Goal: Find contact information: Find contact information

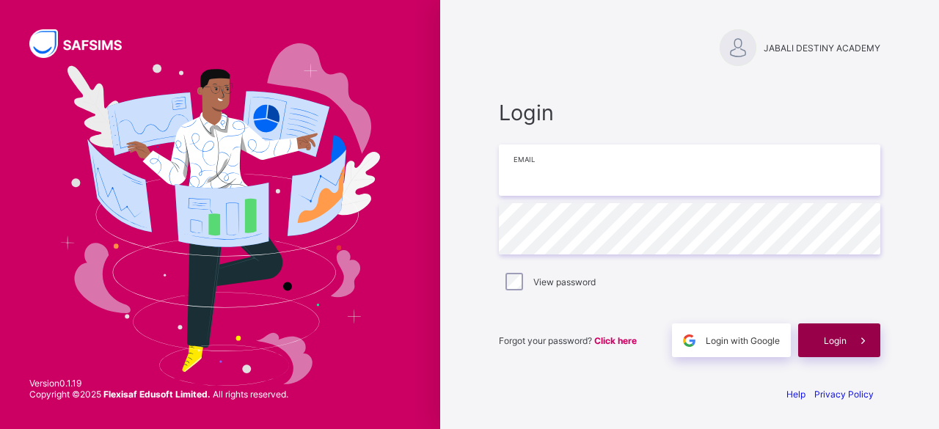
type input "**********"
click at [828, 340] on span "Login" at bounding box center [835, 340] width 23 height 11
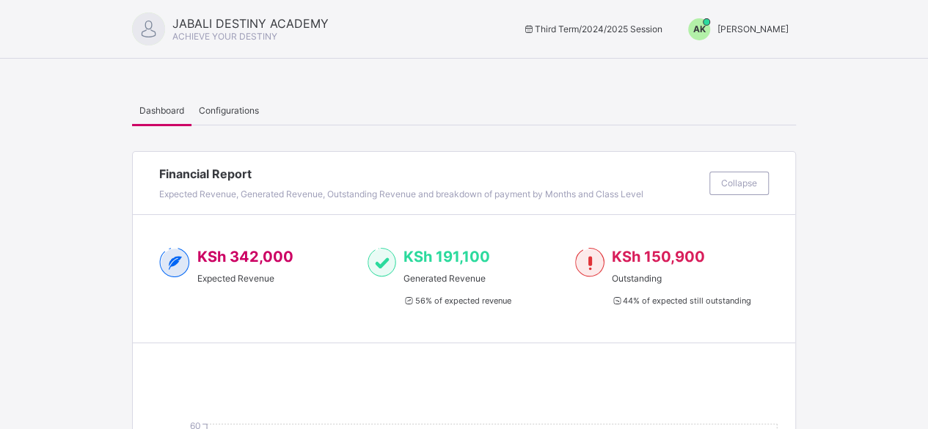
click at [757, 30] on span "[PERSON_NAME]" at bounding box center [753, 28] width 71 height 11
click at [756, 59] on span "Switch to Admin View" at bounding box center [734, 62] width 112 height 17
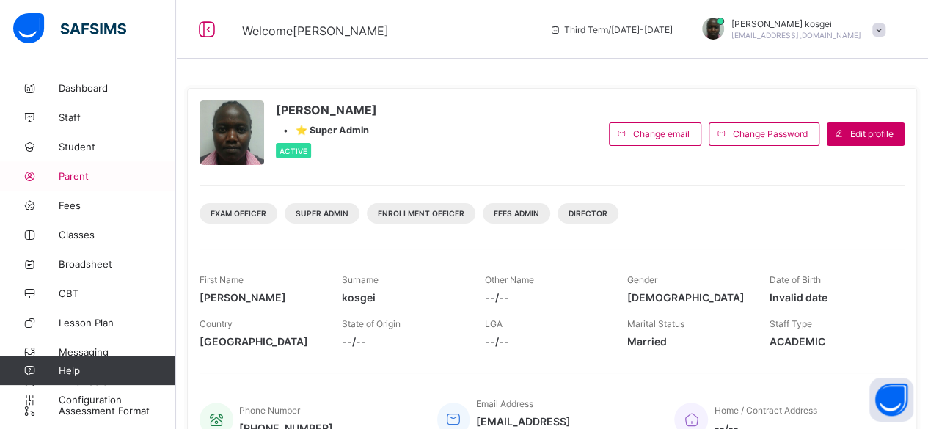
click at [90, 175] on span "Parent" at bounding box center [117, 176] width 117 height 12
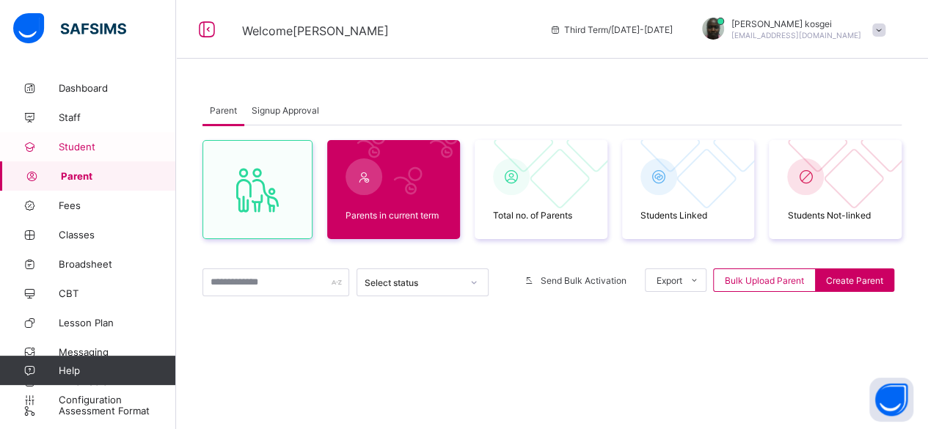
click at [96, 149] on span "Student" at bounding box center [117, 147] width 117 height 12
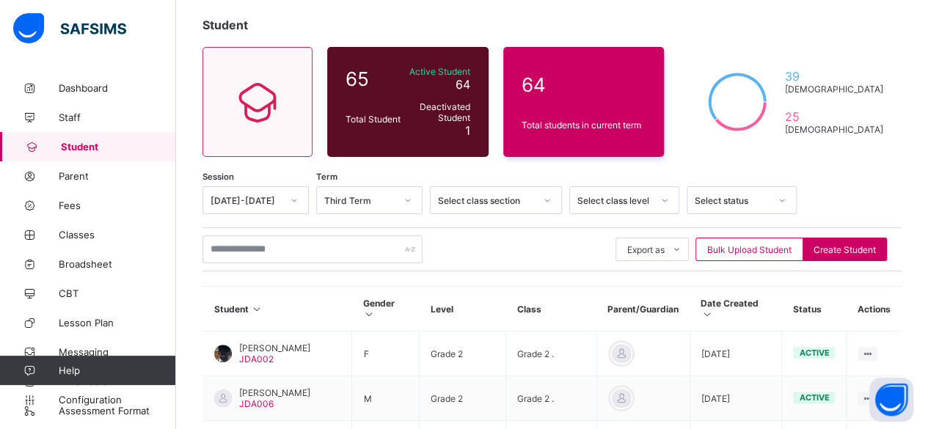
click at [656, 214] on div "Select class level" at bounding box center [624, 200] width 110 height 28
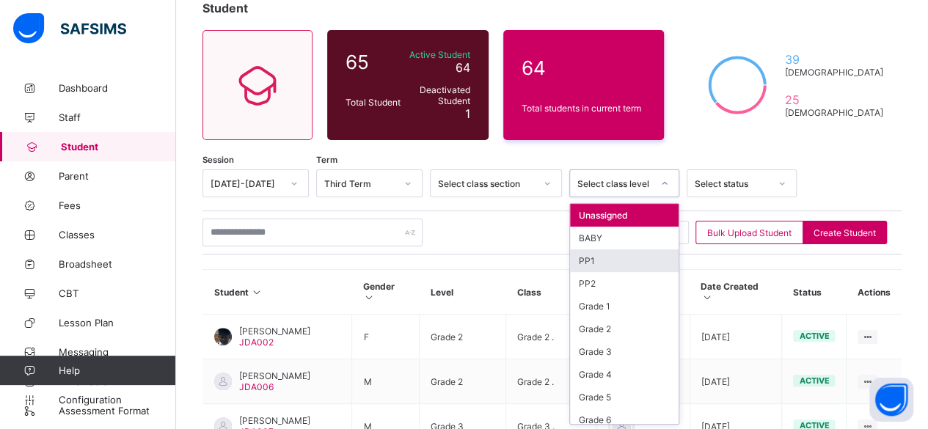
scroll to position [95, 0]
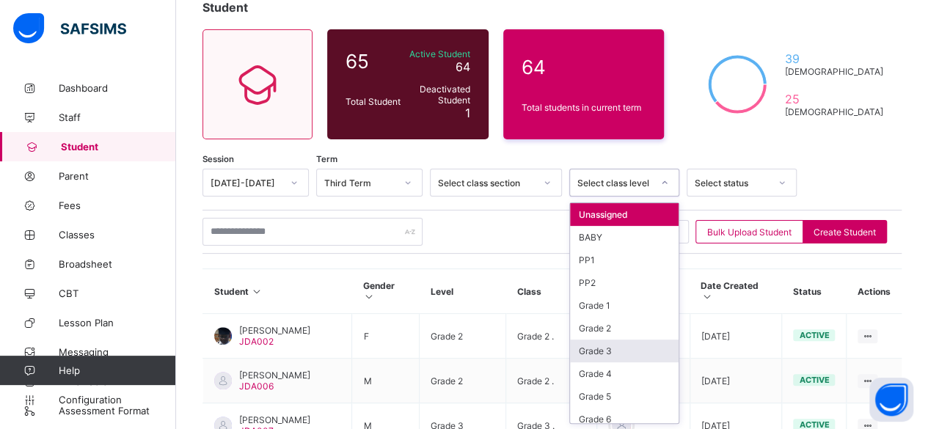
click at [639, 340] on div "Grade 3" at bounding box center [624, 351] width 109 height 23
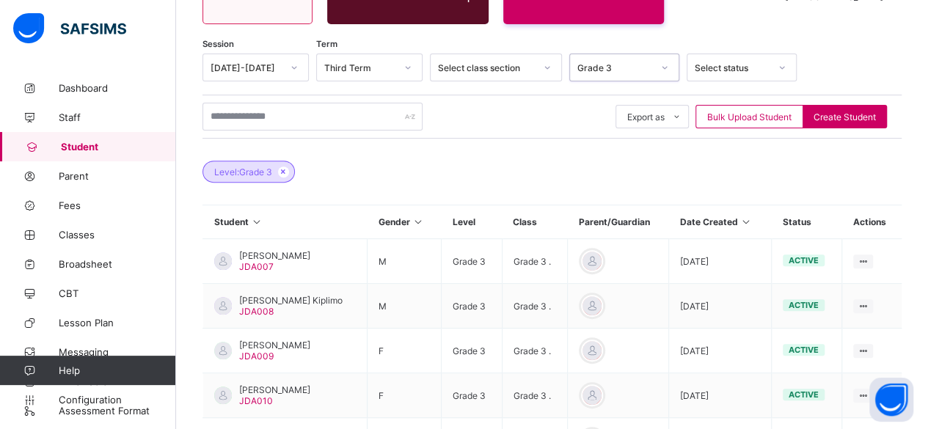
scroll to position [217, 0]
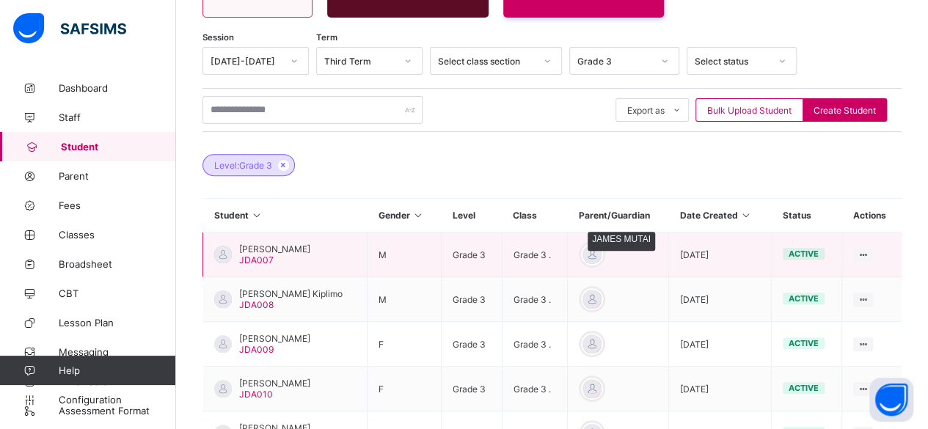
click at [603, 250] on div at bounding box center [592, 255] width 22 height 22
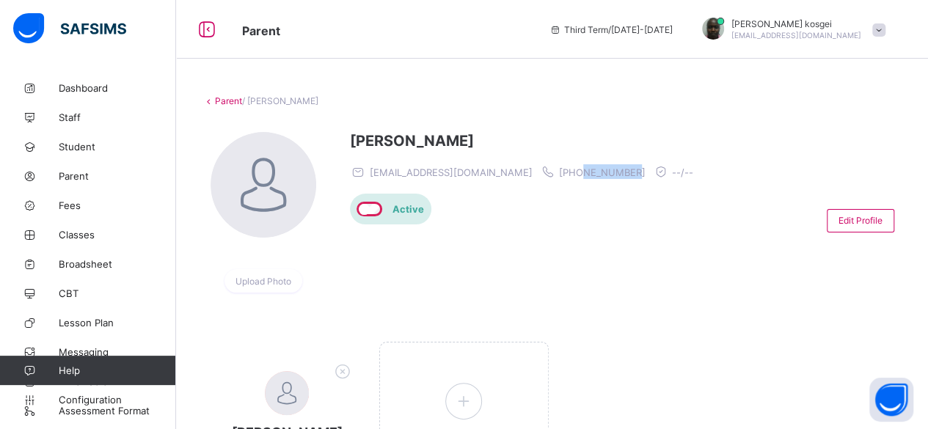
drag, startPoint x: 534, startPoint y: 170, endPoint x: 486, endPoint y: 170, distance: 48.4
click at [559, 170] on span "[PHONE_NUMBER]" at bounding box center [602, 173] width 87 height 12
copy span "719716853"
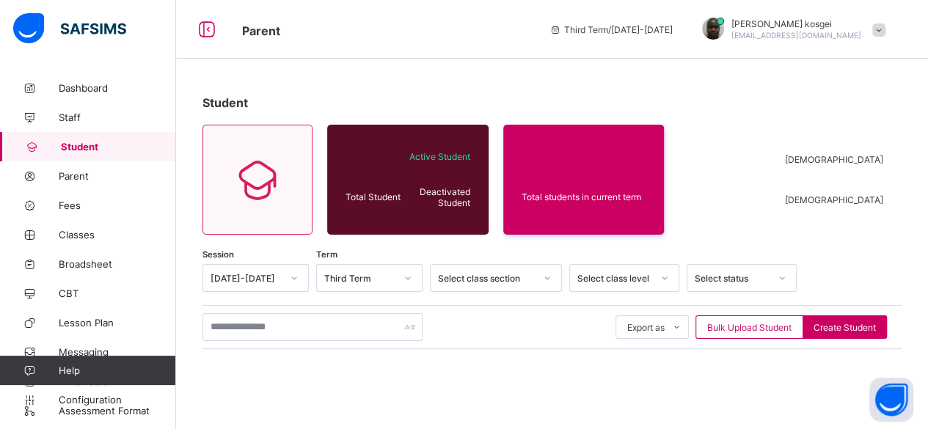
scroll to position [217, 0]
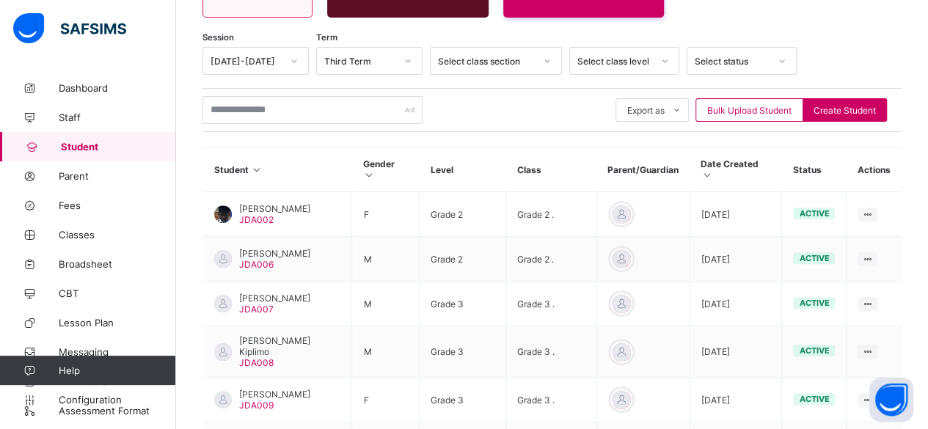
click at [660, 61] on div at bounding box center [664, 60] width 25 height 23
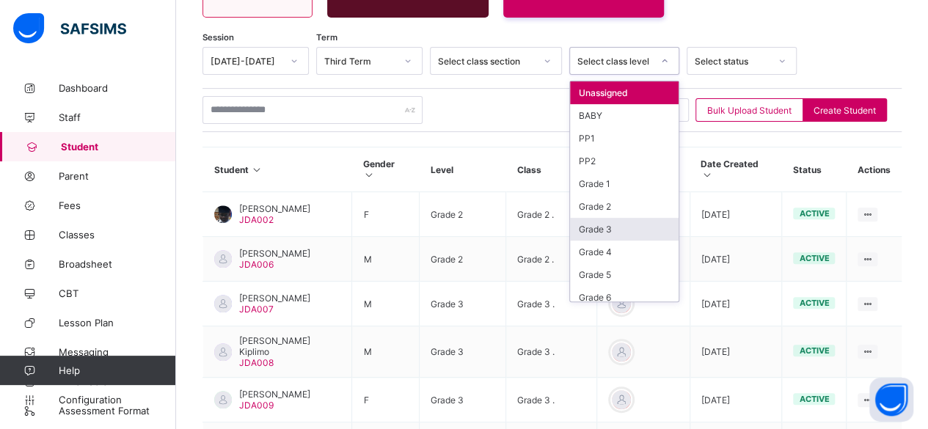
click at [618, 218] on div "Grade 3" at bounding box center [624, 229] width 109 height 23
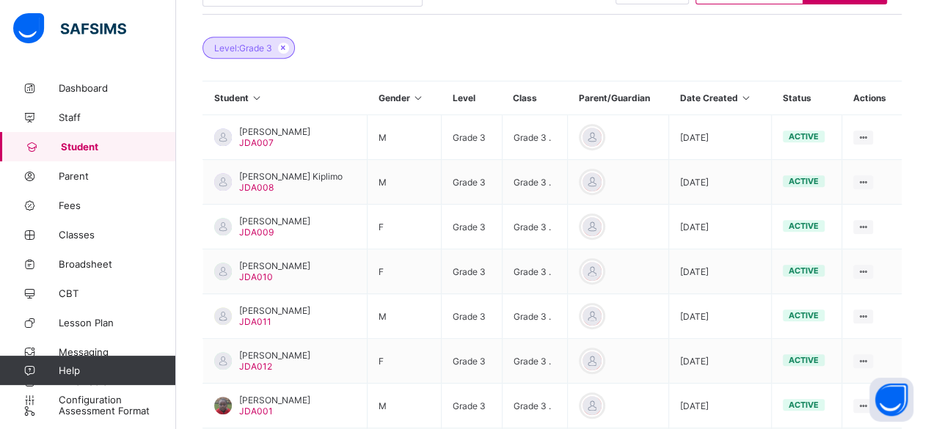
scroll to position [338, 0]
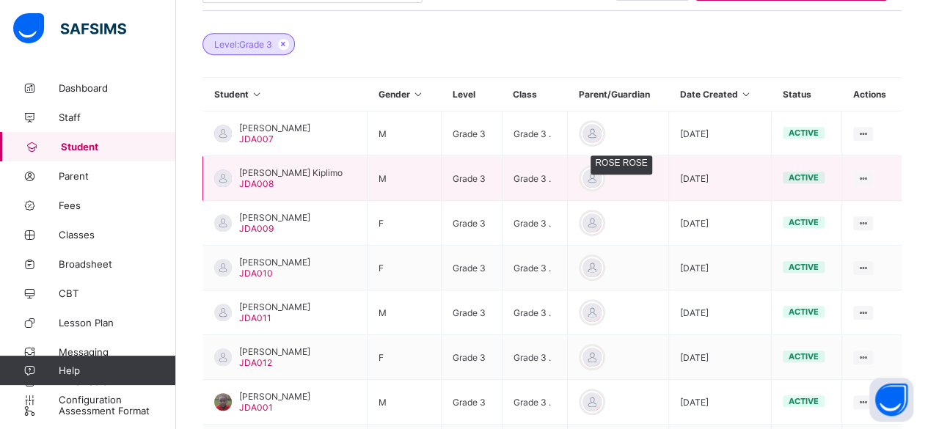
click at [603, 183] on div at bounding box center [592, 178] width 22 height 22
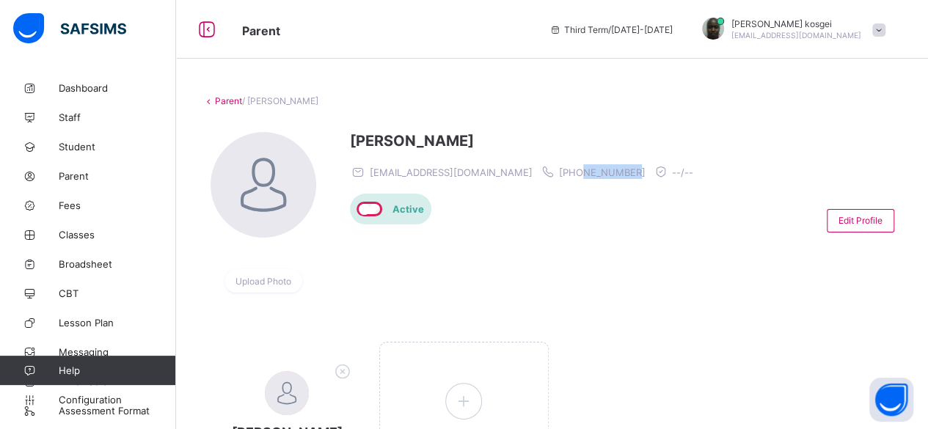
drag, startPoint x: 555, startPoint y: 167, endPoint x: 503, endPoint y: 166, distance: 52.1
click at [559, 167] on span "[PHONE_NUMBER]" at bounding box center [602, 173] width 87 height 12
copy span "762026664"
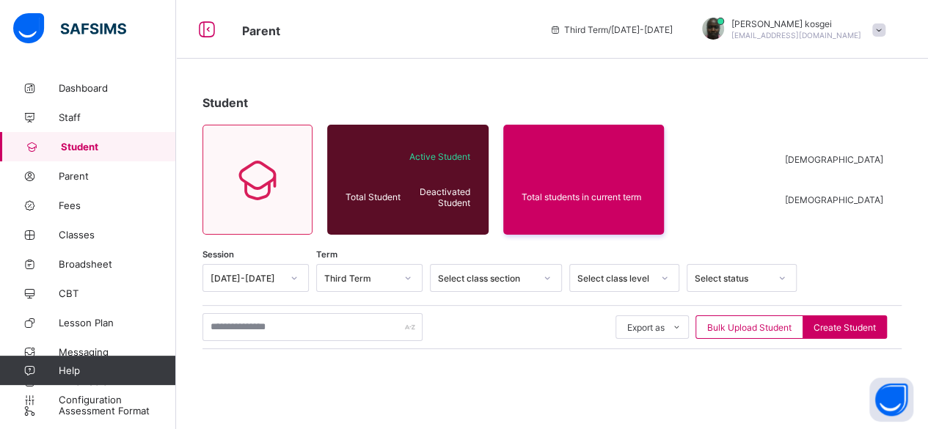
scroll to position [219, 0]
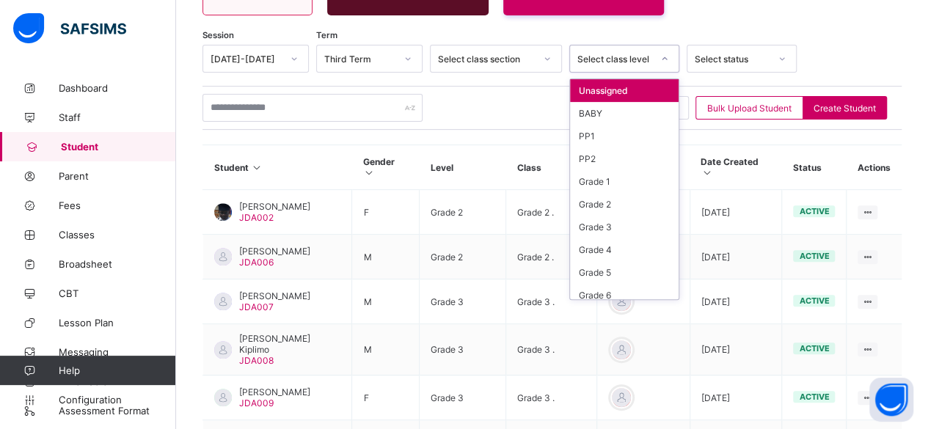
click at [660, 68] on div at bounding box center [664, 58] width 25 height 23
click at [608, 216] on div "Grade 3" at bounding box center [624, 227] width 109 height 23
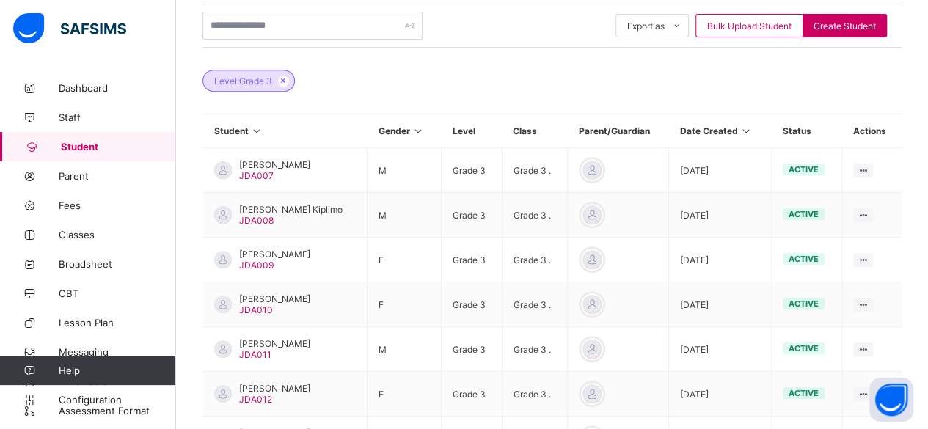
scroll to position [305, 0]
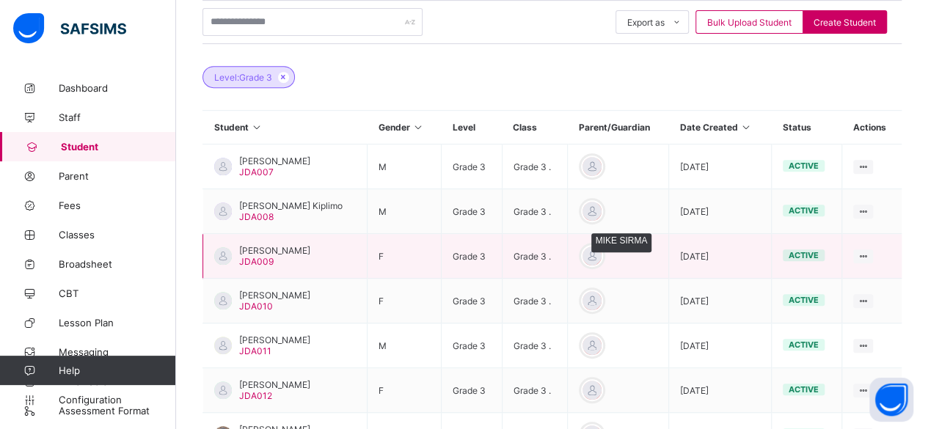
click at [602, 255] on div at bounding box center [592, 256] width 22 height 22
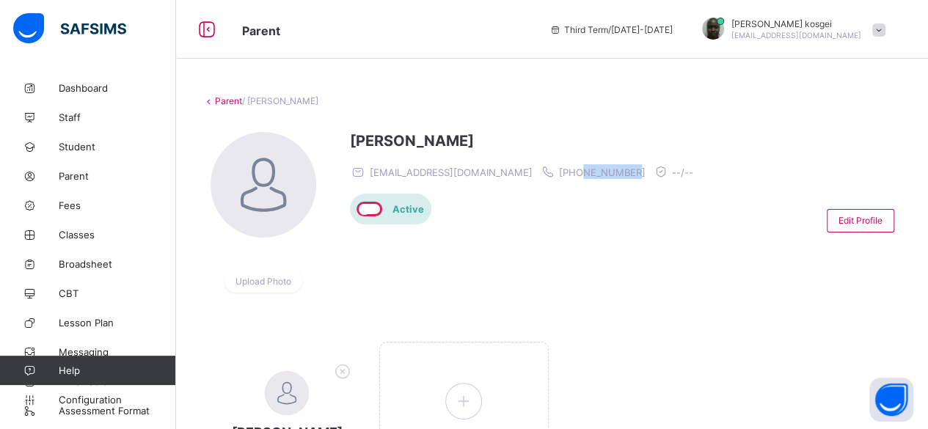
drag, startPoint x: 552, startPoint y: 170, endPoint x: 503, endPoint y: 175, distance: 48.6
click at [559, 175] on span "[PHONE_NUMBER]" at bounding box center [602, 173] width 87 height 12
copy span "728596513"
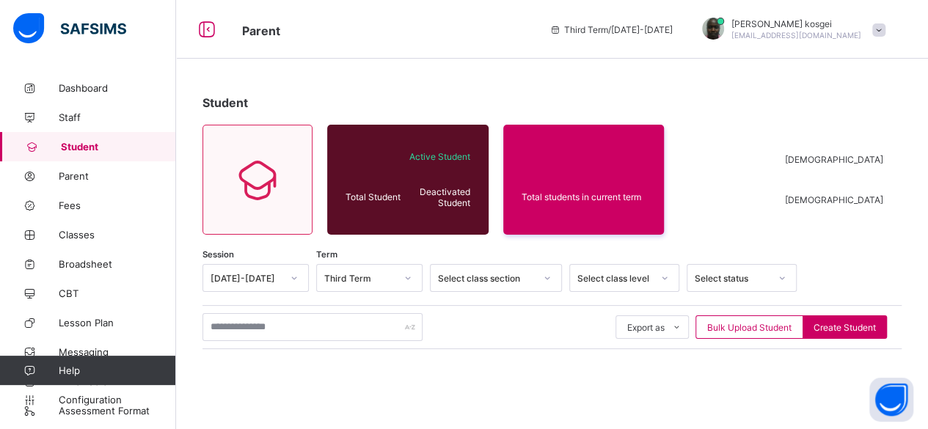
scroll to position [219, 0]
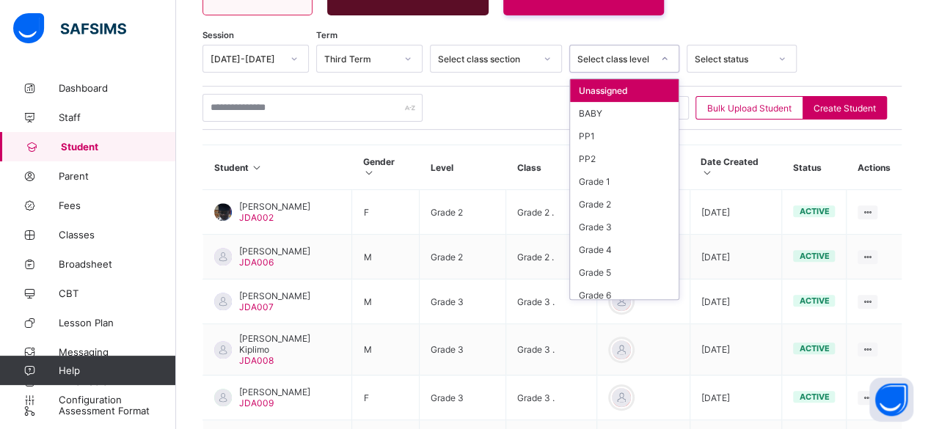
click at [668, 57] on icon at bounding box center [664, 58] width 9 height 15
click at [625, 222] on div "Grade 3" at bounding box center [624, 227] width 109 height 23
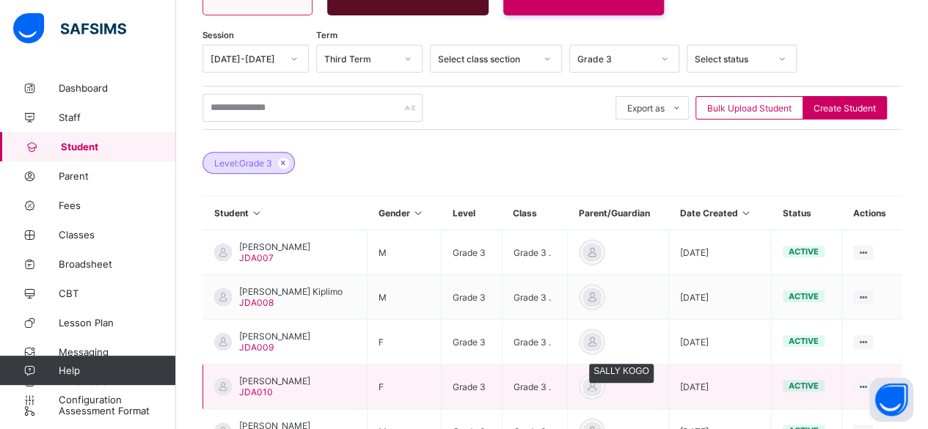
click at [603, 379] on div at bounding box center [592, 387] width 22 height 22
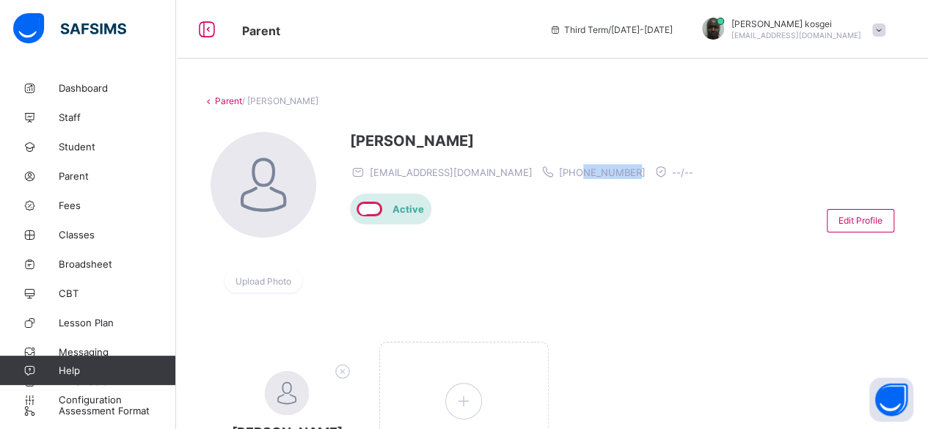
drag, startPoint x: 555, startPoint y: 172, endPoint x: 501, endPoint y: 176, distance: 53.7
click at [559, 176] on span "[PHONE_NUMBER]" at bounding box center [602, 173] width 87 height 12
copy span "768026664"
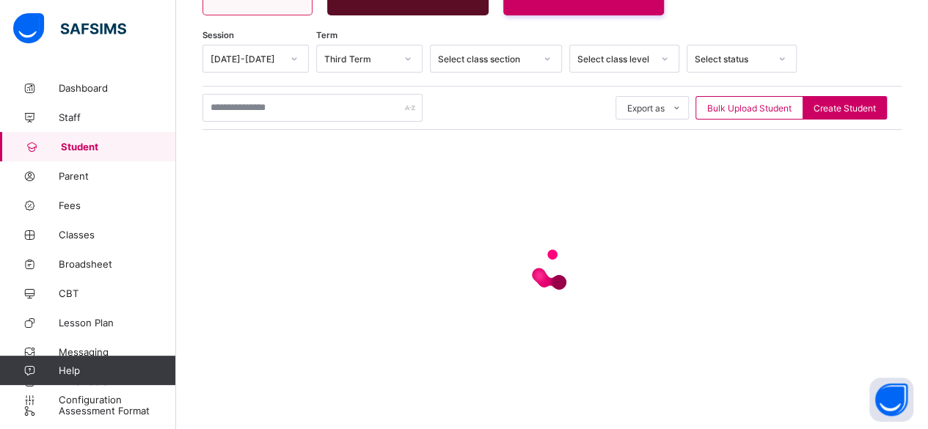
click at [663, 54] on icon at bounding box center [664, 58] width 9 height 15
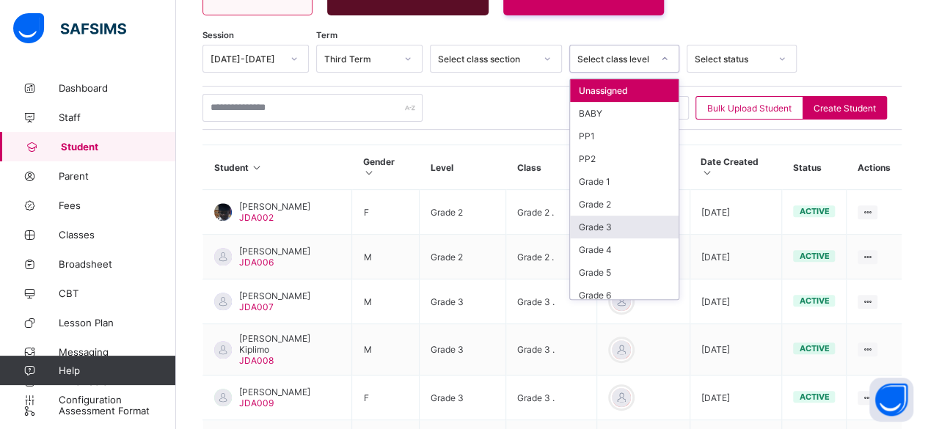
click at [622, 222] on div "Grade 3" at bounding box center [624, 227] width 109 height 23
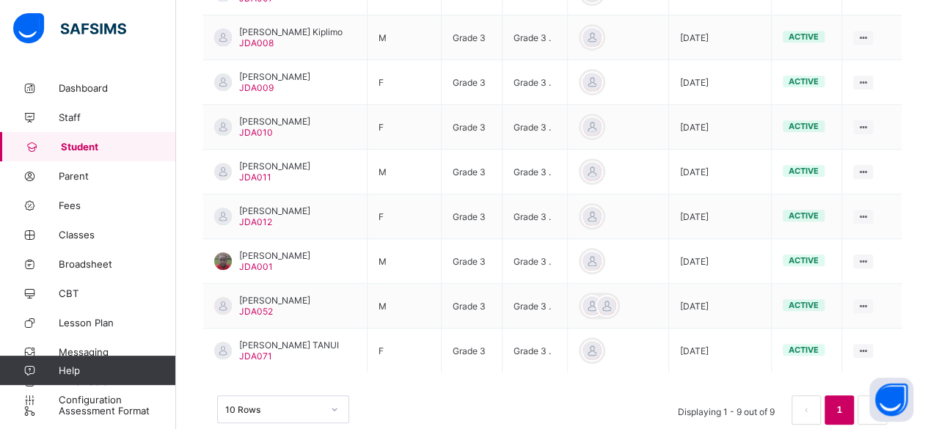
scroll to position [483, 0]
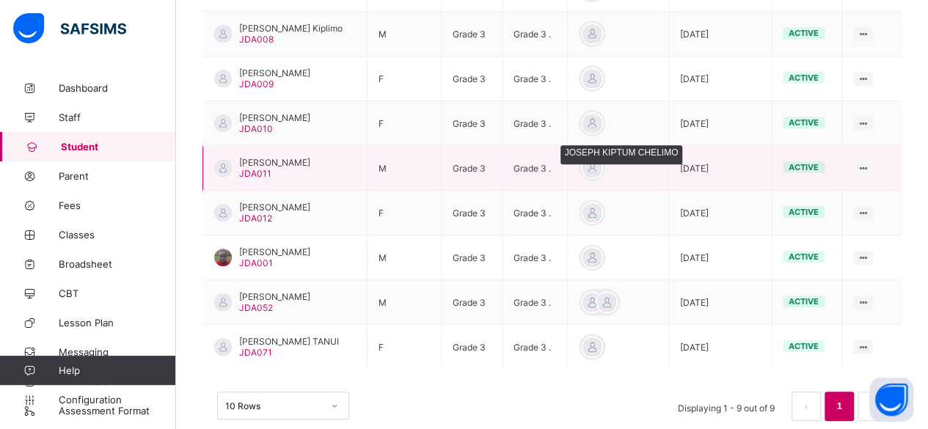
click at [602, 162] on div at bounding box center [592, 168] width 22 height 22
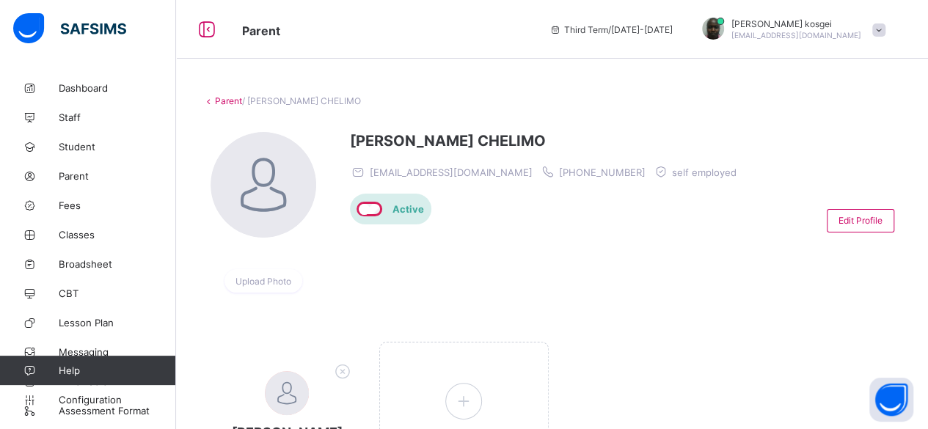
click at [559, 174] on span "[PHONE_NUMBER]" at bounding box center [602, 173] width 87 height 12
copy span "254723060514"
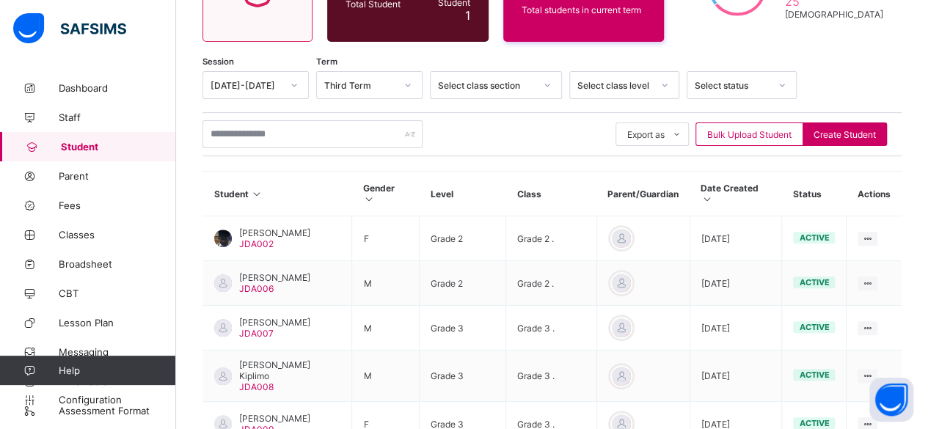
scroll to position [191, 0]
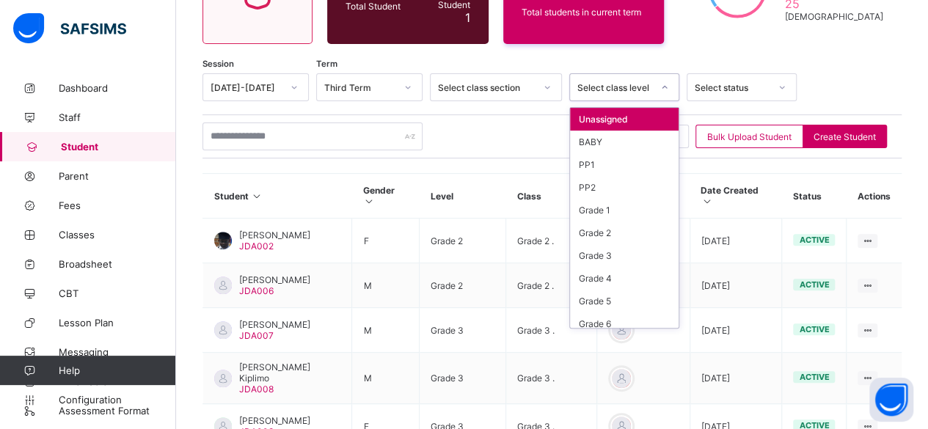
click at [667, 84] on icon at bounding box center [664, 87] width 9 height 15
click at [645, 250] on div "Grade 3" at bounding box center [624, 255] width 109 height 23
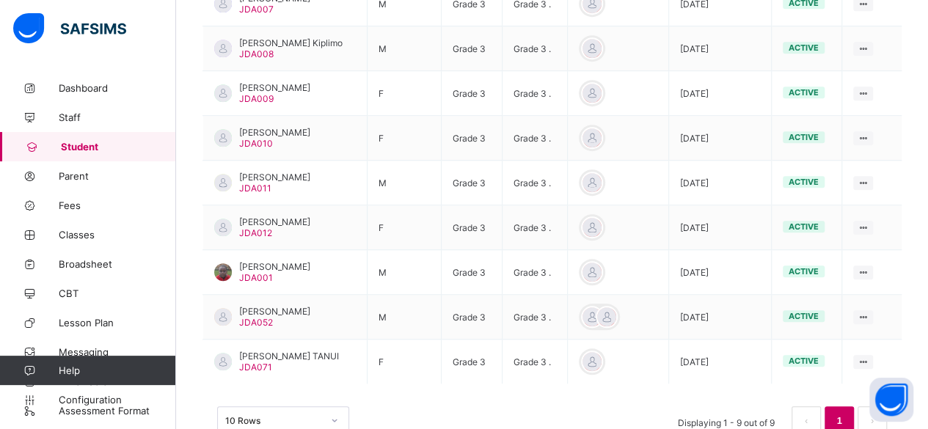
scroll to position [471, 0]
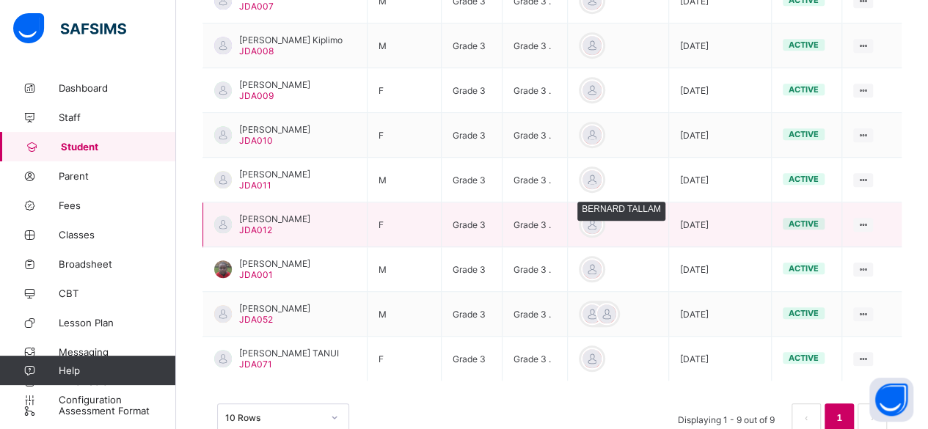
click at [603, 222] on div at bounding box center [592, 225] width 22 height 22
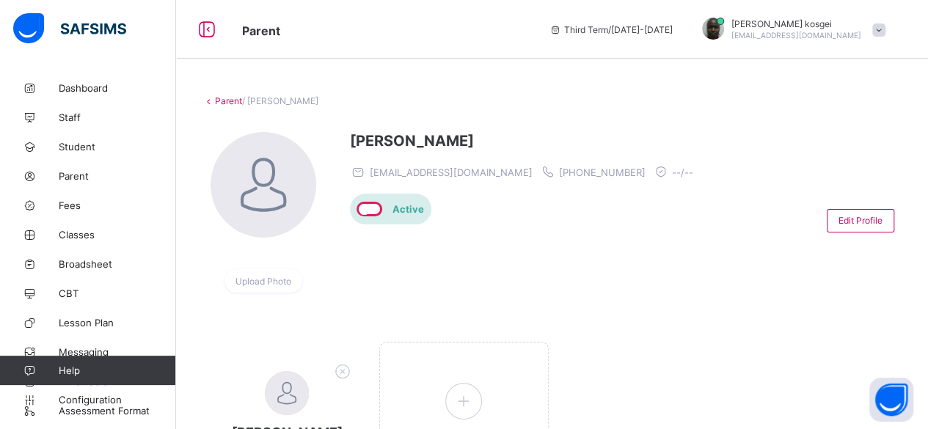
click at [559, 168] on span "[PHONE_NUMBER]" at bounding box center [602, 173] width 87 height 12
copy span "254758496836"
click at [226, 98] on link "Parent" at bounding box center [228, 100] width 27 height 11
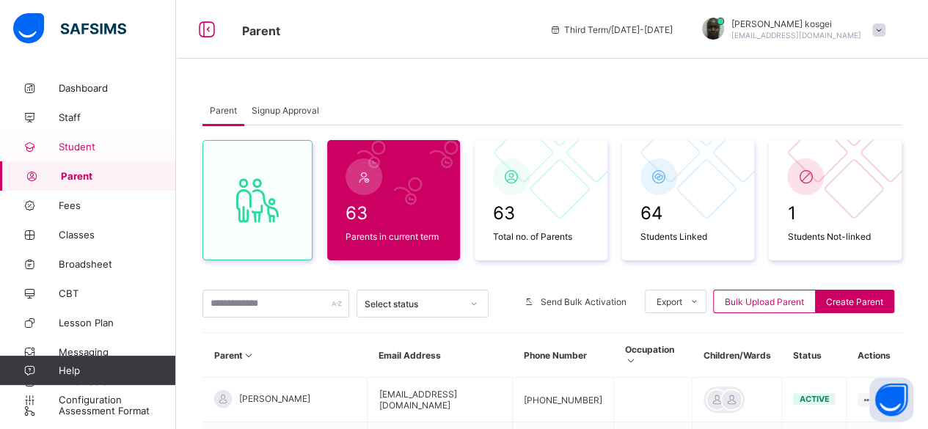
click at [85, 150] on span "Student" at bounding box center [117, 147] width 117 height 12
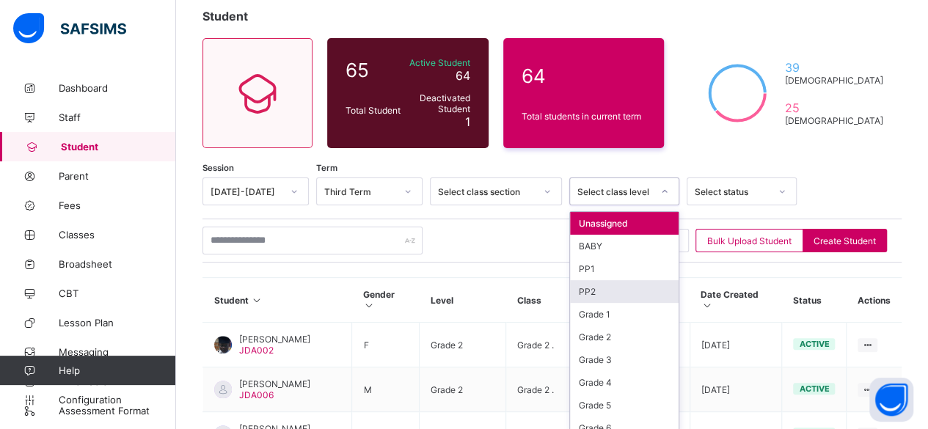
scroll to position [95, 0]
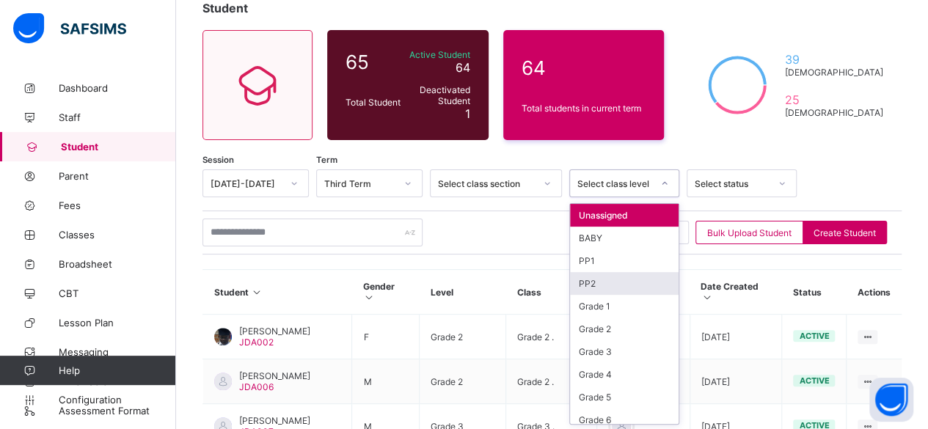
click at [652, 197] on div "option PP2 focused, 4 of 10. 10 results available. Use Up and Down to choose op…" at bounding box center [624, 184] width 110 height 28
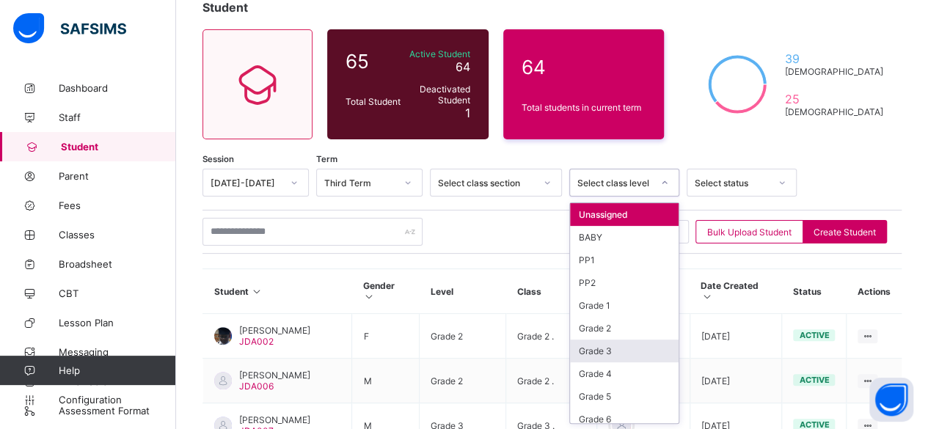
click at [603, 346] on div "Grade 3" at bounding box center [624, 351] width 109 height 23
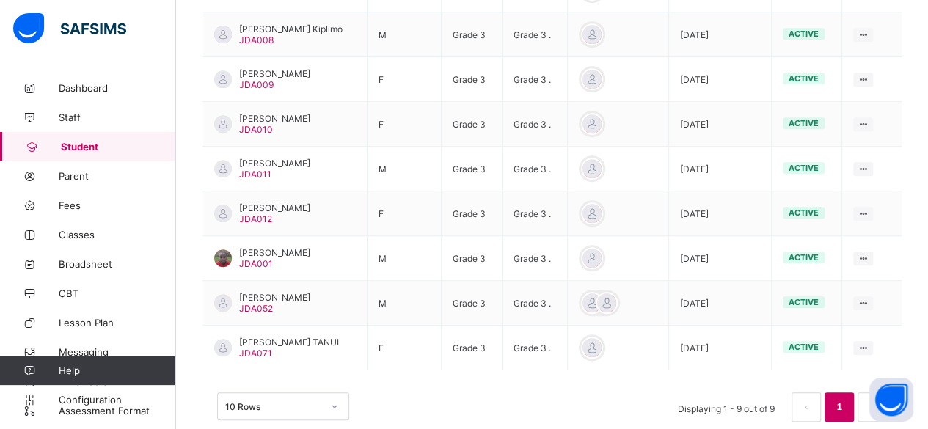
scroll to position [486, 0]
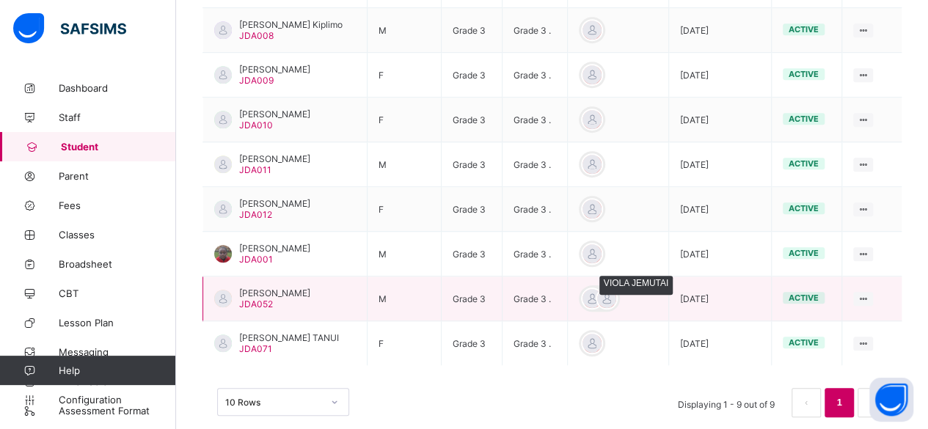
click at [618, 297] on div at bounding box center [607, 299] width 22 height 22
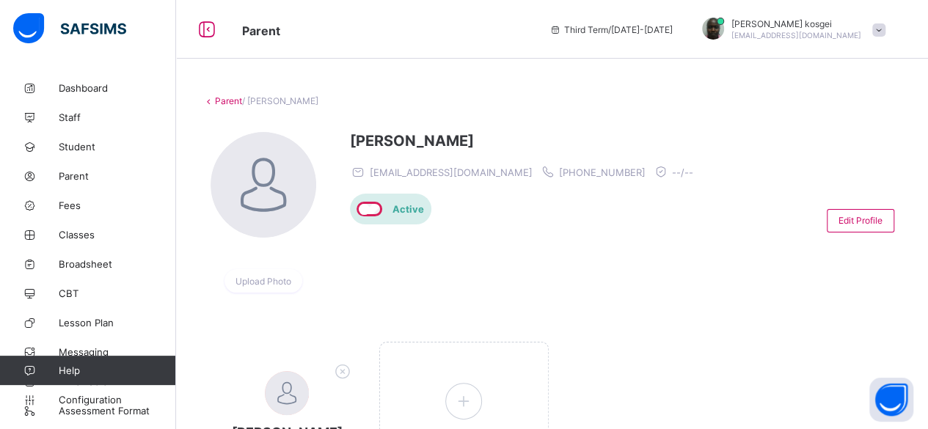
click at [559, 170] on span "[PHONE_NUMBER]" at bounding box center [602, 173] width 87 height 12
copy span "254718652622"
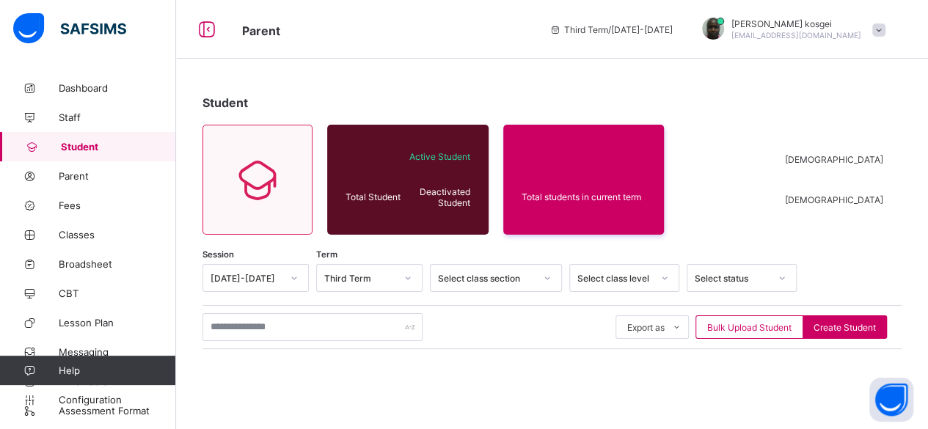
scroll to position [219, 0]
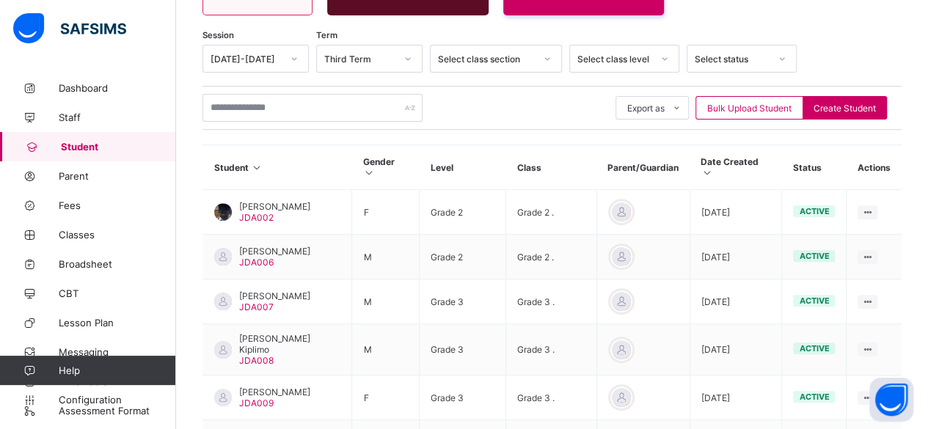
click at [654, 67] on div at bounding box center [664, 58] width 25 height 23
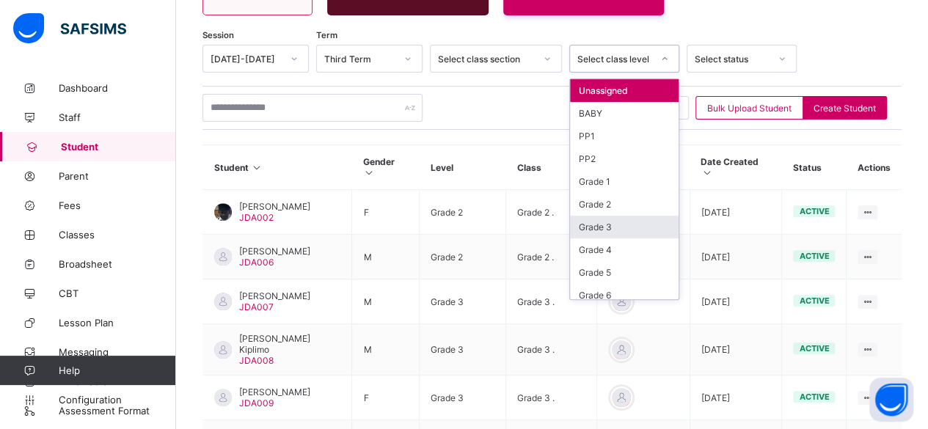
click at [621, 216] on div "Grade 3" at bounding box center [624, 227] width 109 height 23
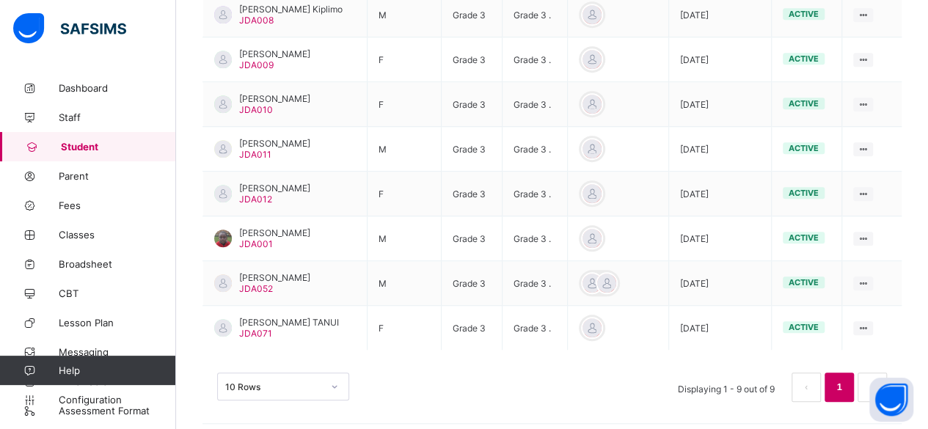
scroll to position [505, 0]
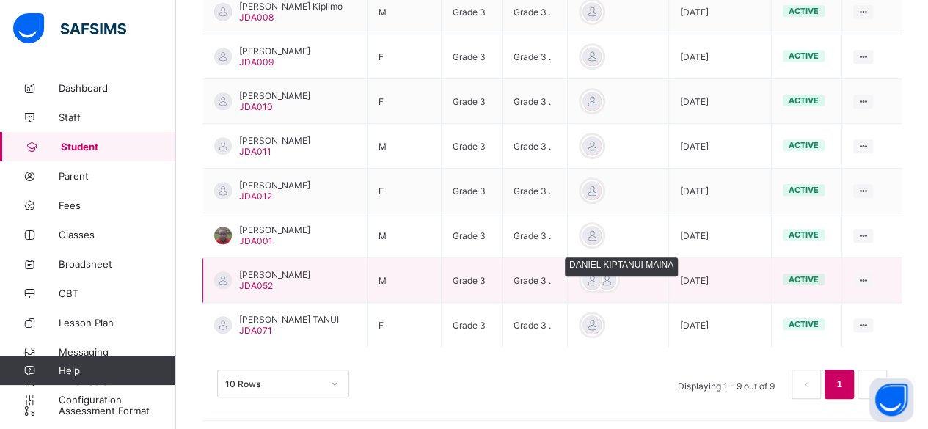
click at [601, 275] on div at bounding box center [592, 280] width 22 height 22
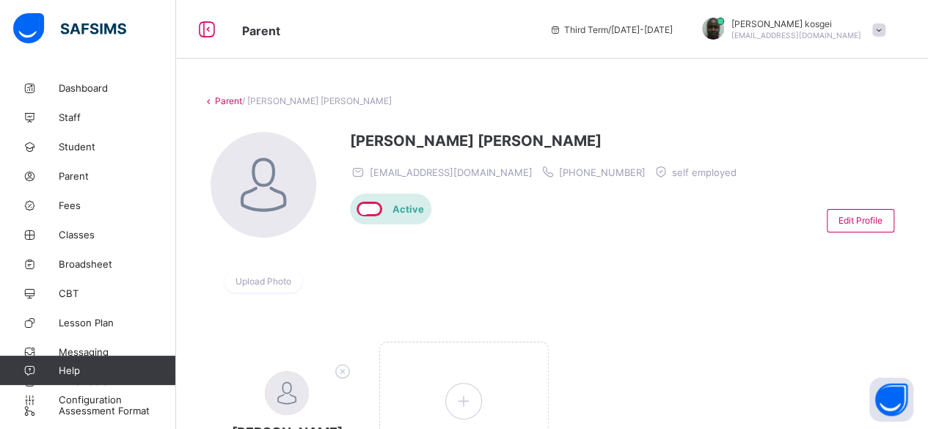
click at [559, 171] on span "[PHONE_NUMBER]" at bounding box center [602, 173] width 87 height 12
copy span "254728984140"
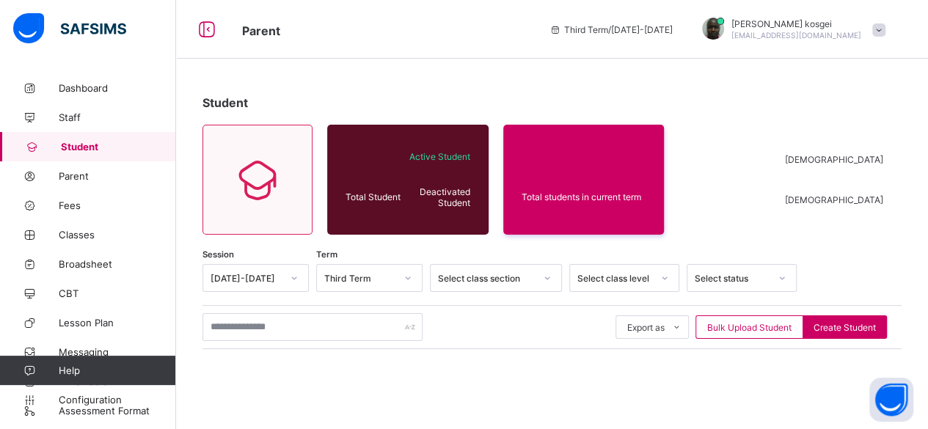
scroll to position [219, 0]
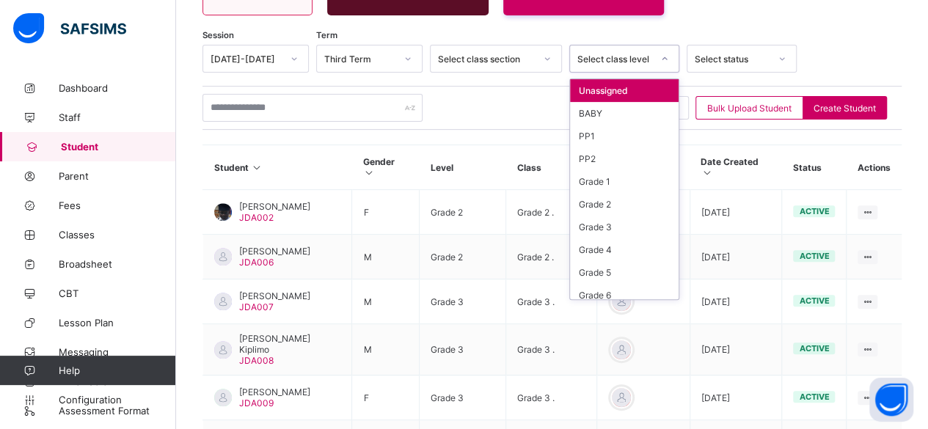
click at [661, 58] on icon at bounding box center [664, 58] width 9 height 15
click at [600, 219] on div "Grade 3" at bounding box center [624, 227] width 109 height 23
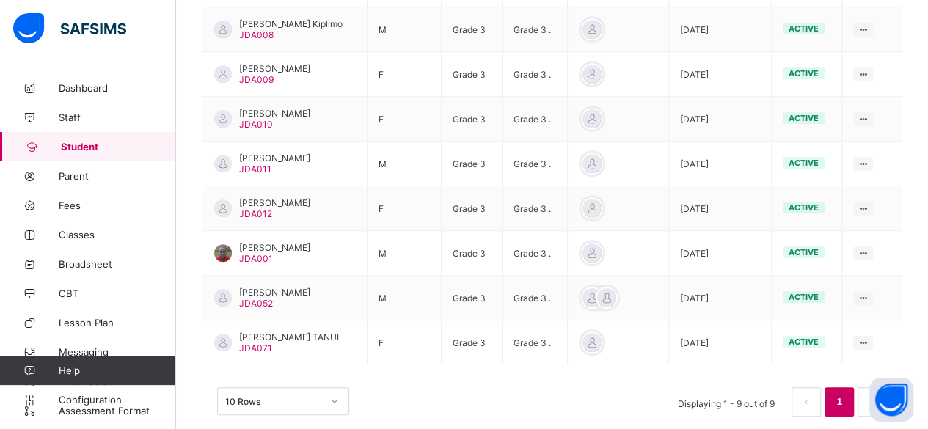
scroll to position [489, 0]
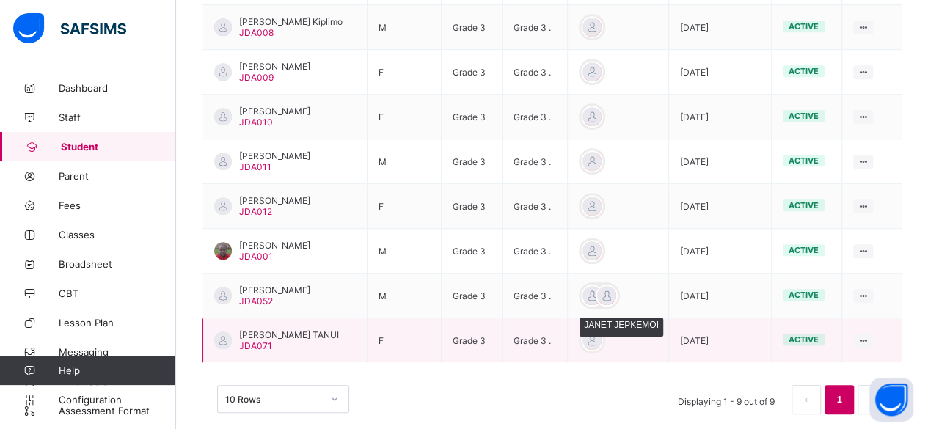
click at [603, 338] on div at bounding box center [592, 340] width 22 height 22
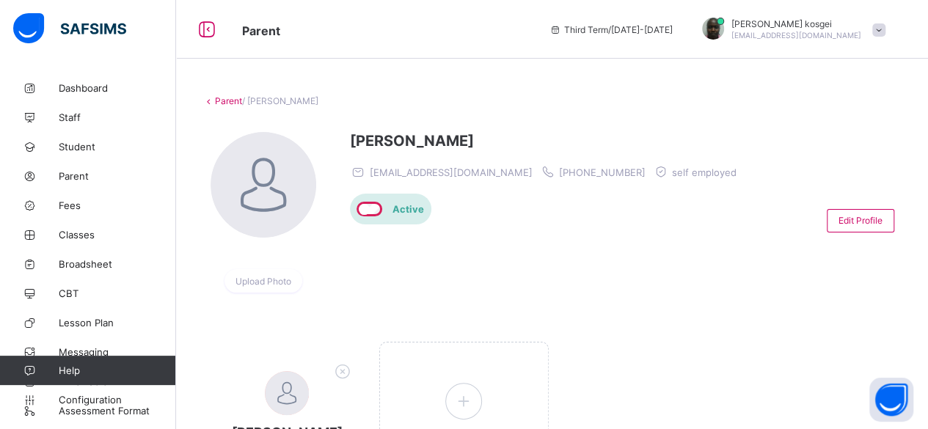
click at [559, 171] on span "[PHONE_NUMBER]" at bounding box center [602, 173] width 87 height 12
copy span "254726983462"
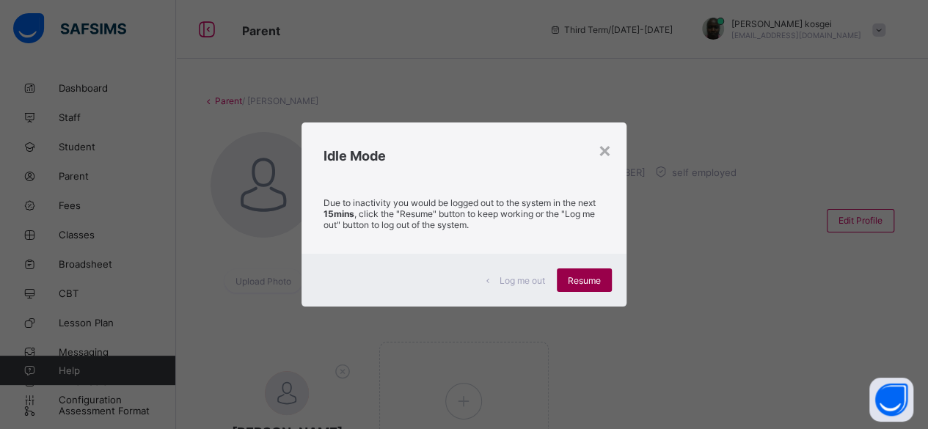
click at [588, 280] on span "Resume" at bounding box center [584, 280] width 33 height 11
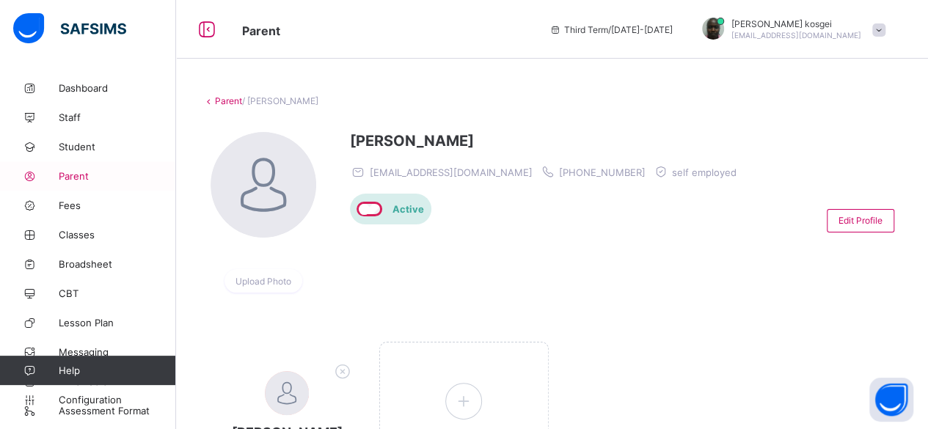
click at [82, 171] on span "Parent" at bounding box center [117, 176] width 117 height 12
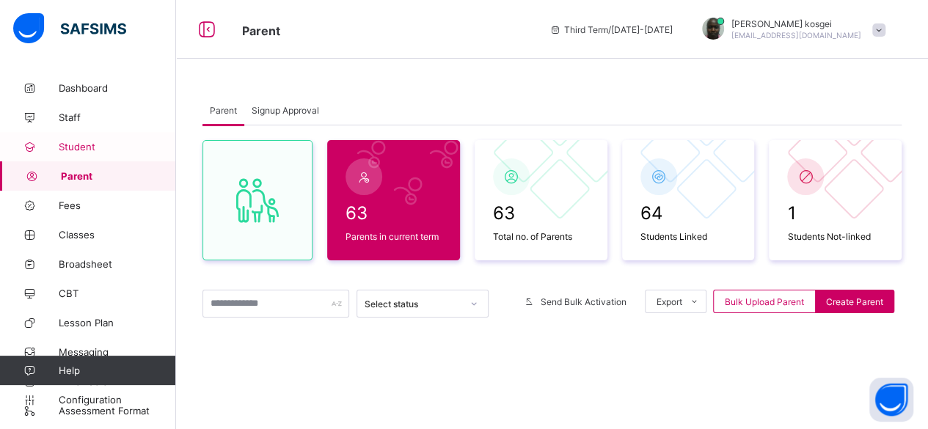
click at [75, 145] on span "Student" at bounding box center [117, 147] width 117 height 12
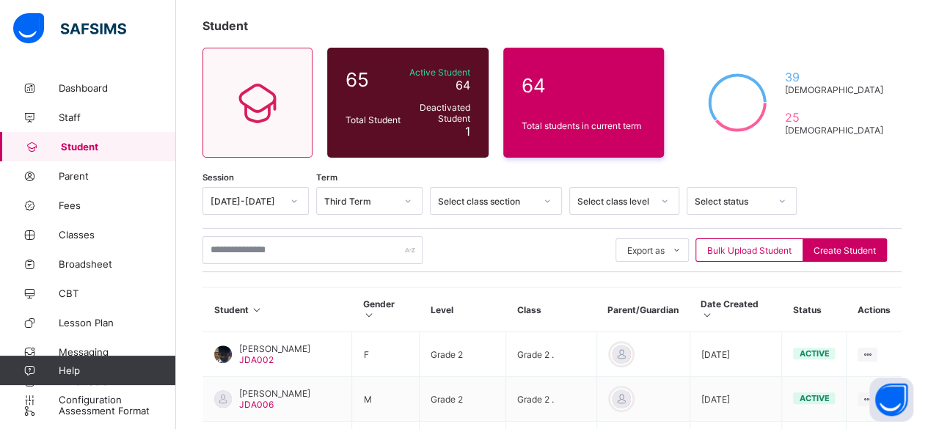
click at [668, 215] on div "Select class level" at bounding box center [624, 201] width 110 height 28
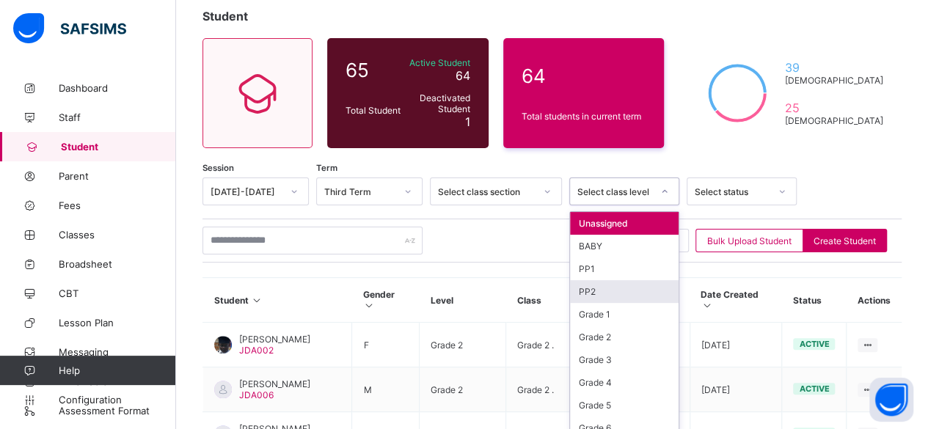
scroll to position [95, 0]
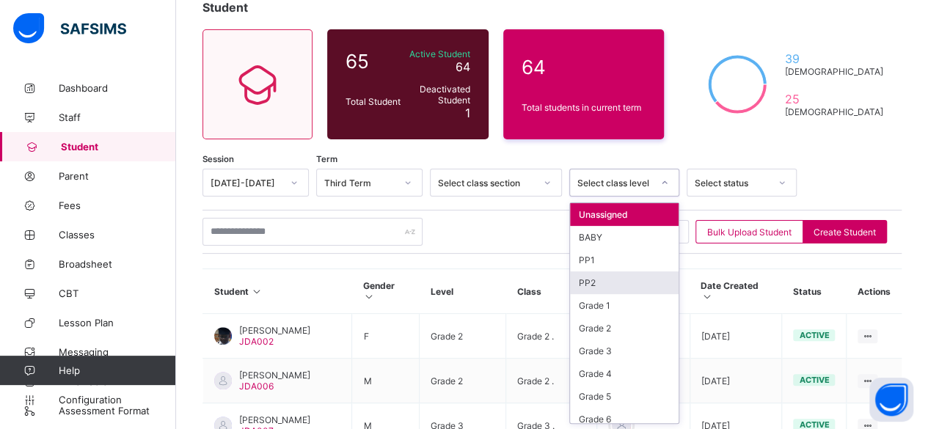
click at [607, 285] on div "PP2" at bounding box center [624, 282] width 109 height 23
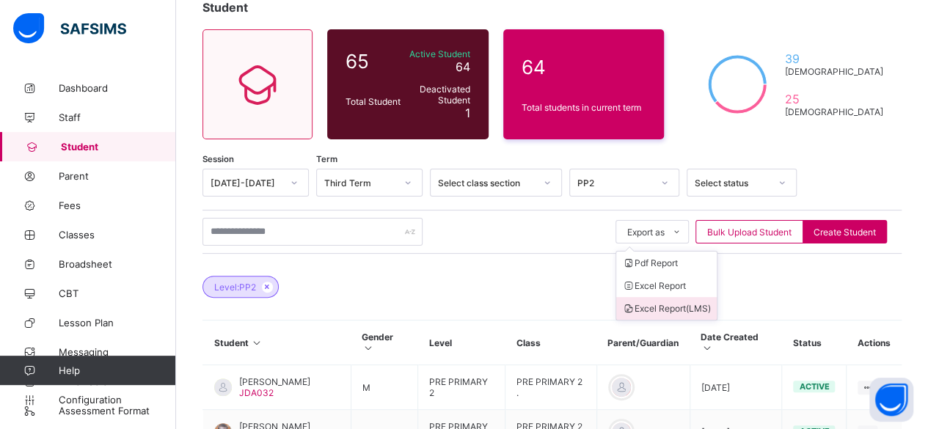
click at [679, 307] on li "Excel Report (LMS)" at bounding box center [666, 308] width 101 height 23
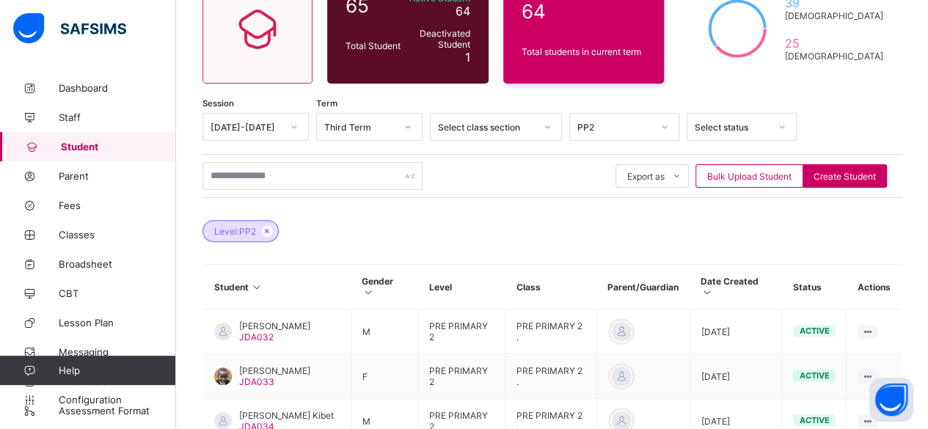
scroll to position [154, 0]
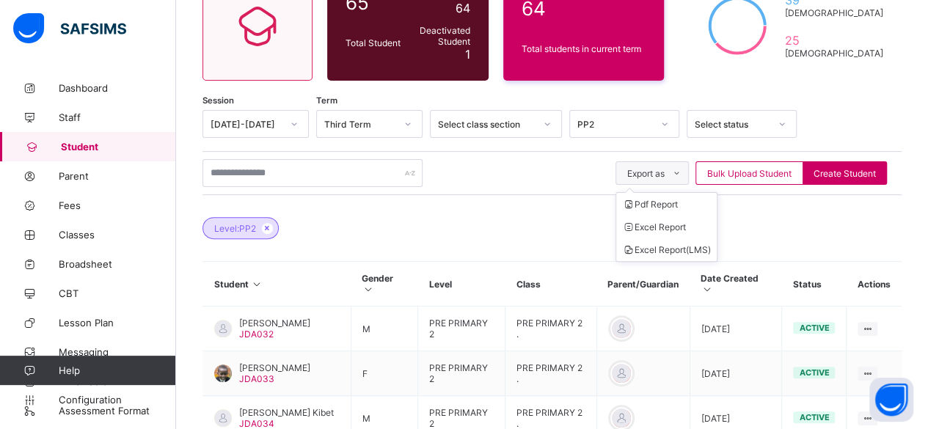
click at [665, 172] on span "Export as" at bounding box center [645, 173] width 37 height 11
click at [682, 225] on li "Excel Report" at bounding box center [666, 227] width 101 height 23
click at [91, 179] on span "Parent" at bounding box center [117, 176] width 117 height 12
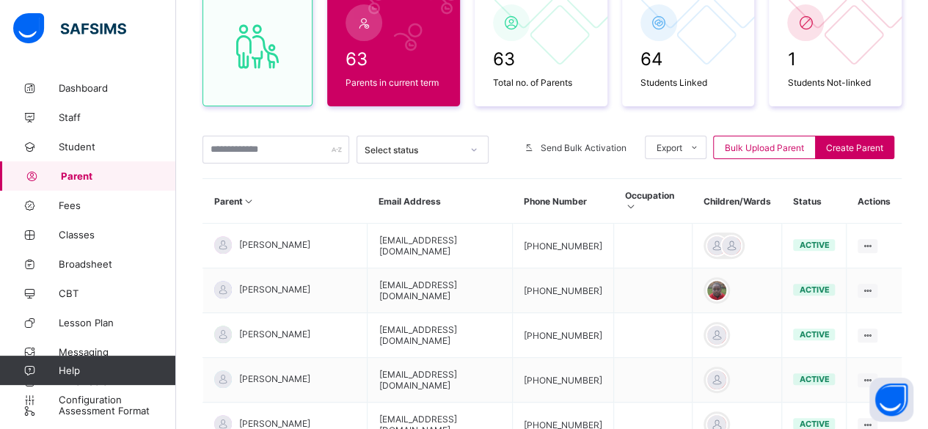
click at [459, 155] on div "Select status" at bounding box center [408, 149] width 103 height 21
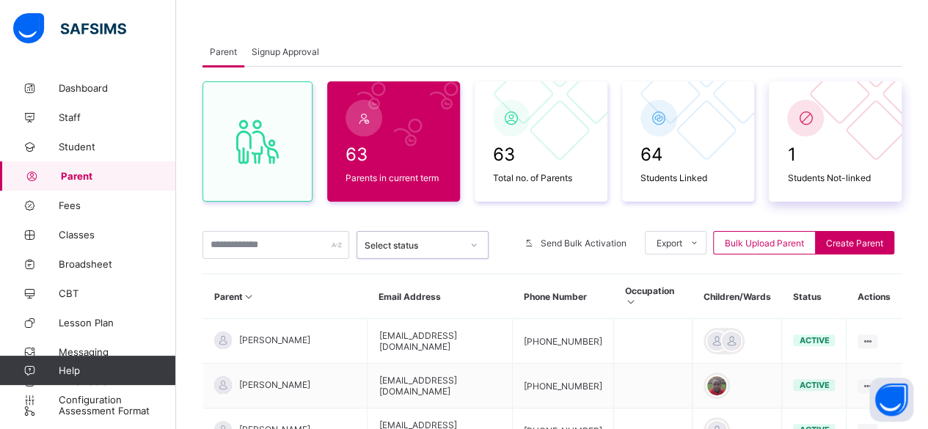
scroll to position [81, 0]
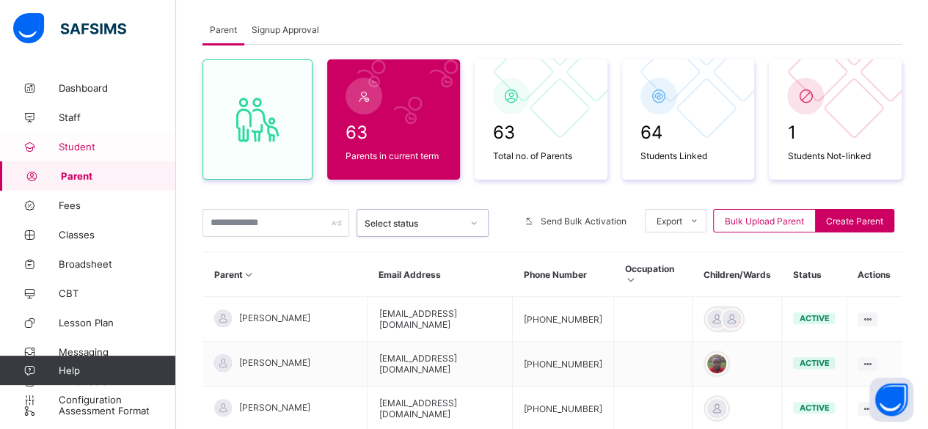
click at [95, 145] on span "Student" at bounding box center [117, 147] width 117 height 12
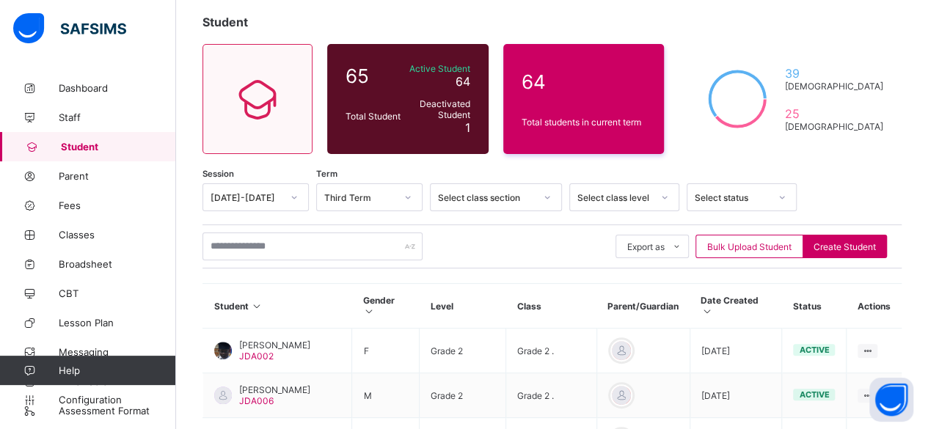
click at [659, 199] on div at bounding box center [664, 197] width 25 height 23
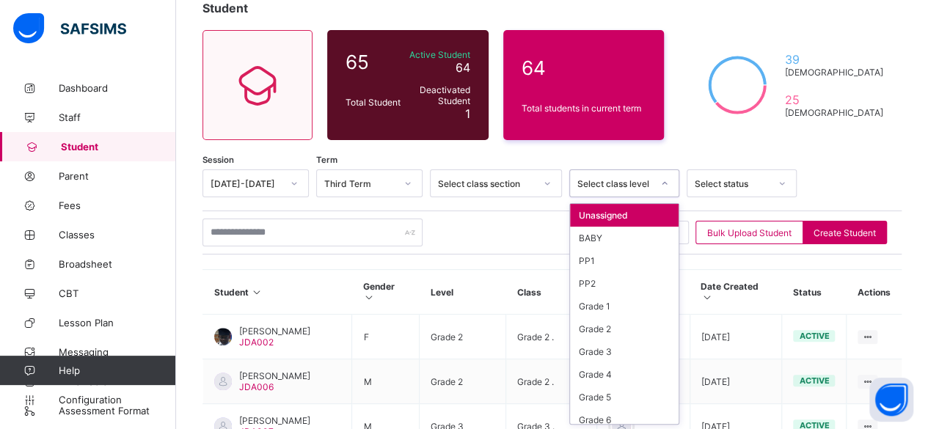
scroll to position [95, 0]
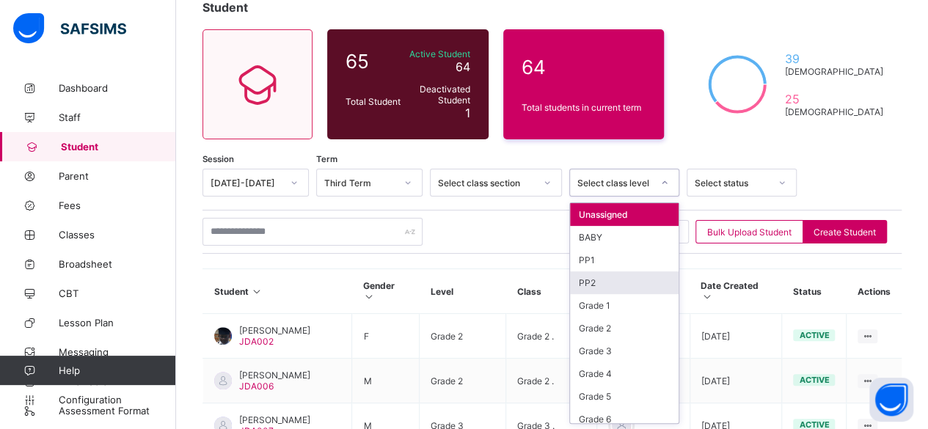
click at [631, 281] on div "PP2" at bounding box center [624, 282] width 109 height 23
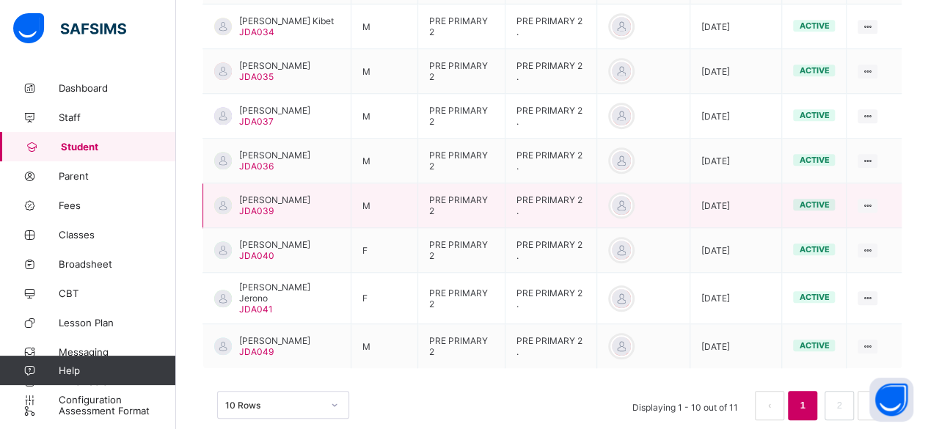
scroll to position [566, 0]
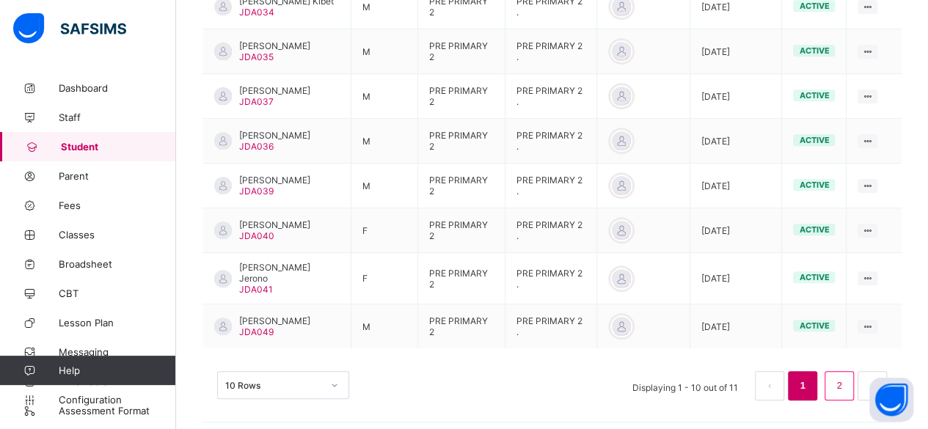
click at [846, 376] on link "2" at bounding box center [839, 385] width 14 height 19
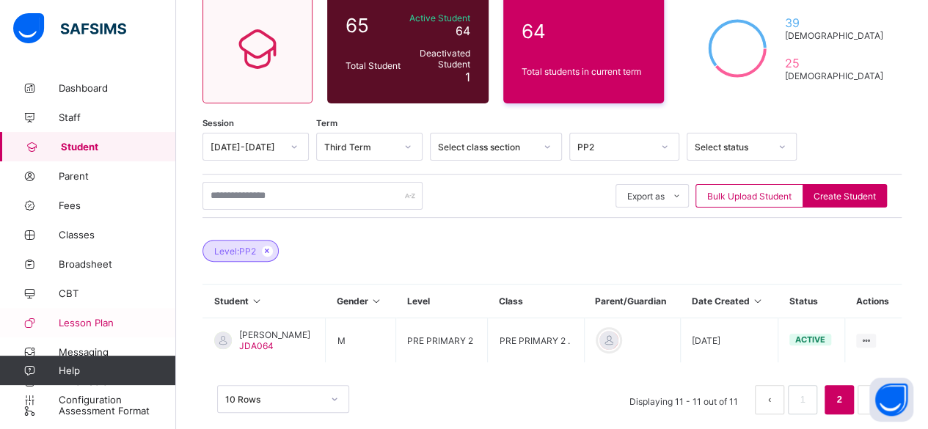
scroll to position [150, 0]
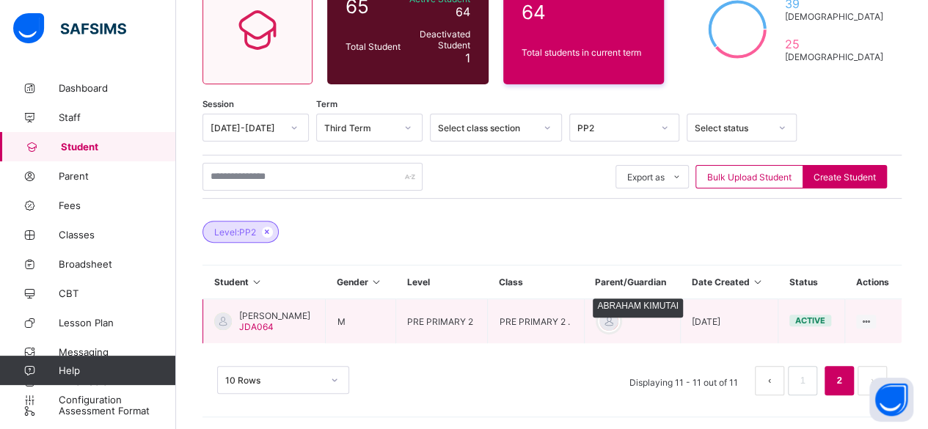
click at [606, 321] on div at bounding box center [609, 321] width 22 height 22
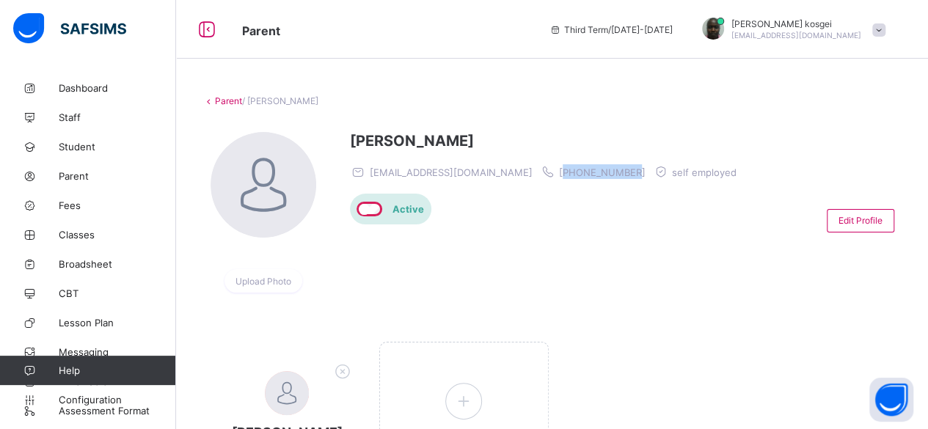
drag, startPoint x: 539, startPoint y: 175, endPoint x: 468, endPoint y: 169, distance: 71.4
click at [559, 169] on span "[PHONE_NUMBER]" at bounding box center [602, 173] width 87 height 12
copy span "254723209610"
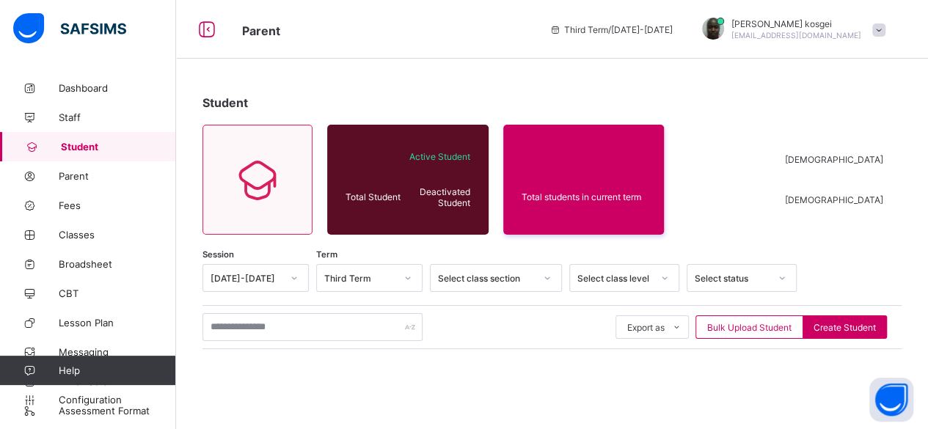
scroll to position [150, 0]
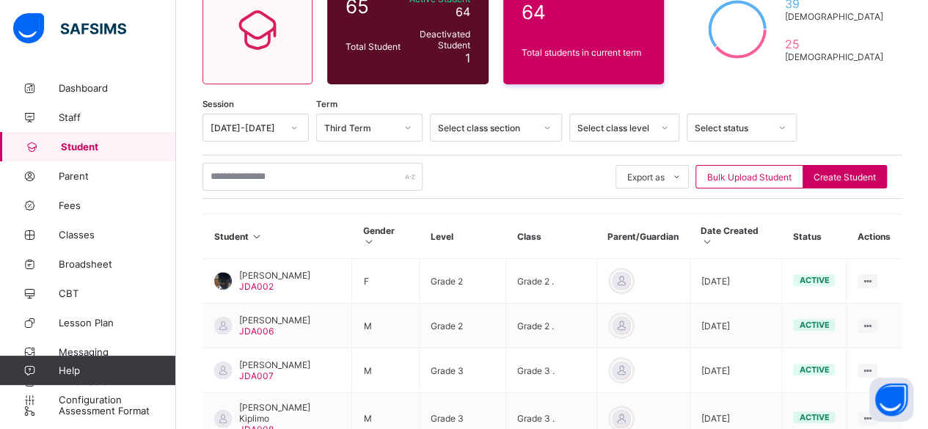
click at [655, 127] on div at bounding box center [664, 127] width 25 height 23
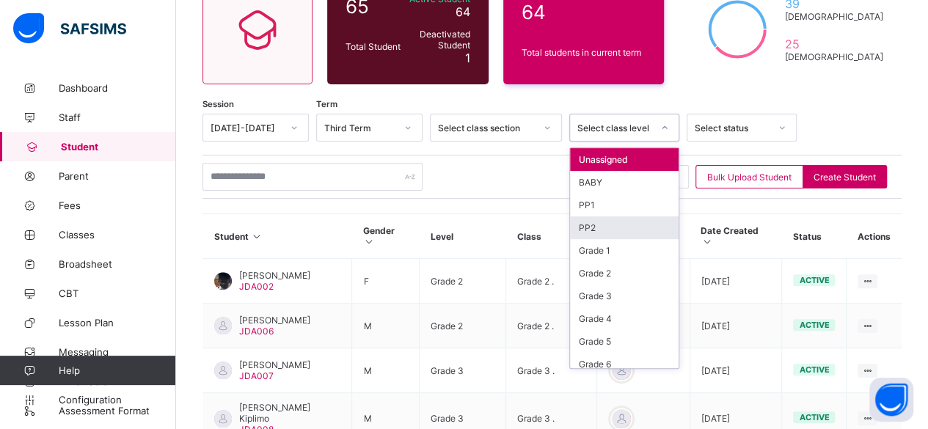
click at [602, 228] on div "PP2" at bounding box center [624, 227] width 109 height 23
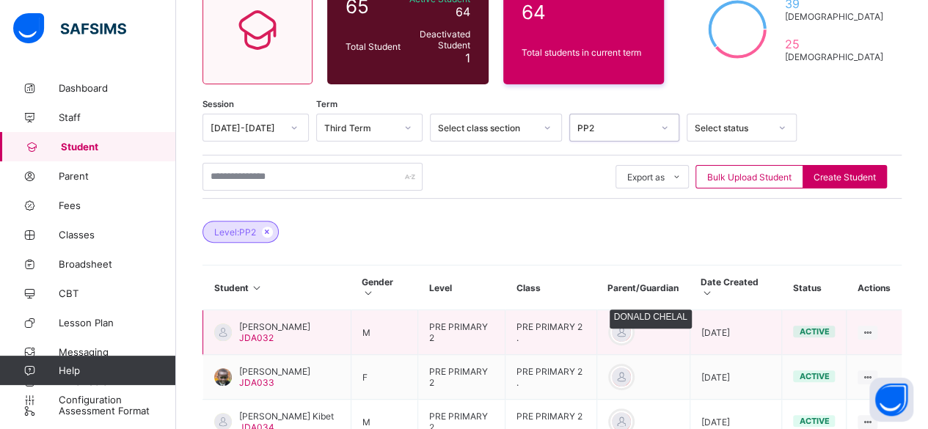
click at [633, 329] on div at bounding box center [622, 332] width 22 height 22
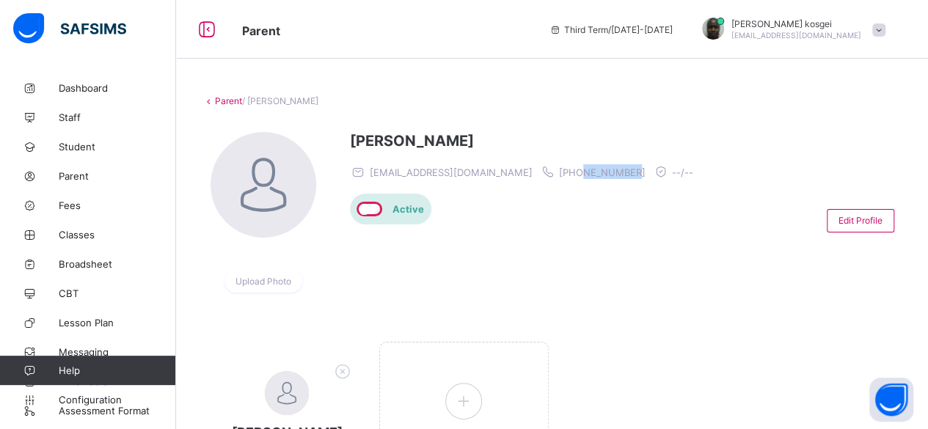
drag, startPoint x: 547, startPoint y: 174, endPoint x: 497, endPoint y: 177, distance: 50.7
click at [497, 177] on div "[EMAIL_ADDRESS][DOMAIN_NAME] [PHONE_NUMBER] --/--" at bounding box center [525, 171] width 351 height 15
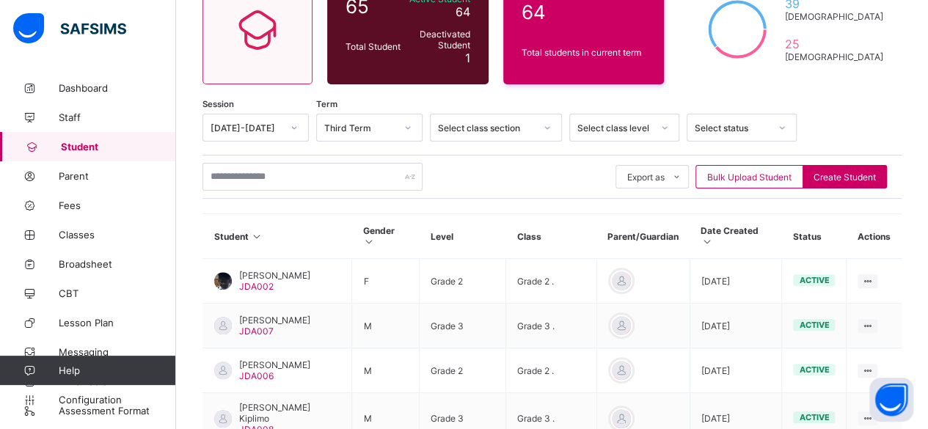
click at [660, 128] on icon at bounding box center [664, 127] width 9 height 15
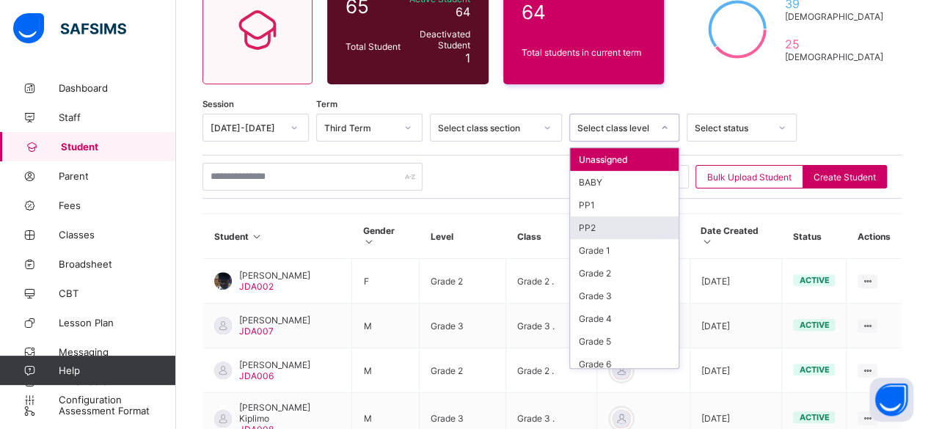
click at [613, 227] on div "PP2" at bounding box center [624, 227] width 109 height 23
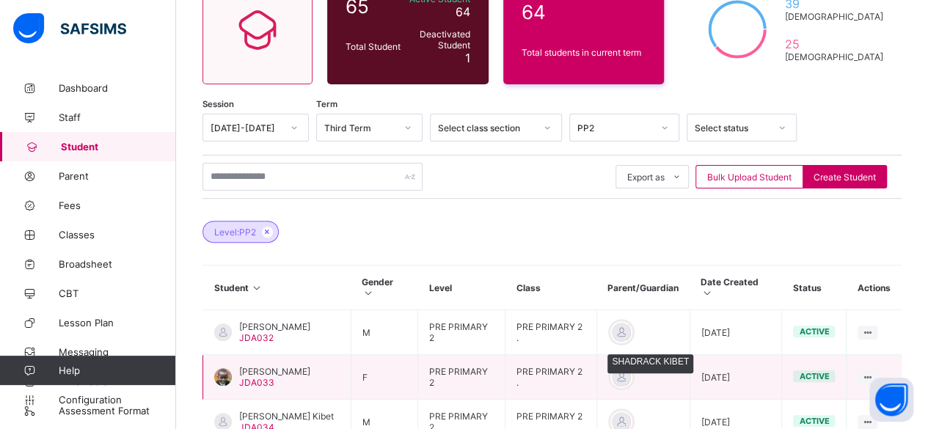
click at [627, 374] on div at bounding box center [622, 377] width 22 height 22
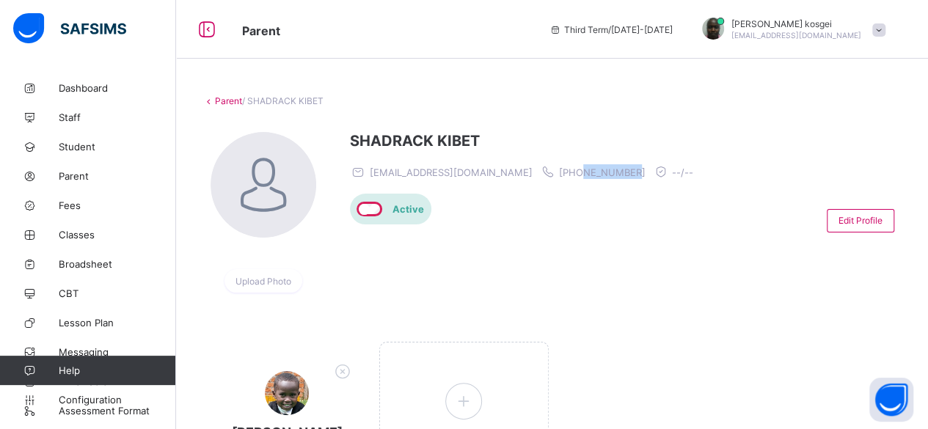
drag, startPoint x: 554, startPoint y: 172, endPoint x: 500, endPoint y: 172, distance: 53.6
click at [500, 172] on div "[EMAIL_ADDRESS][DOMAIN_NAME] [PHONE_NUMBER] --/--" at bounding box center [525, 171] width 351 height 15
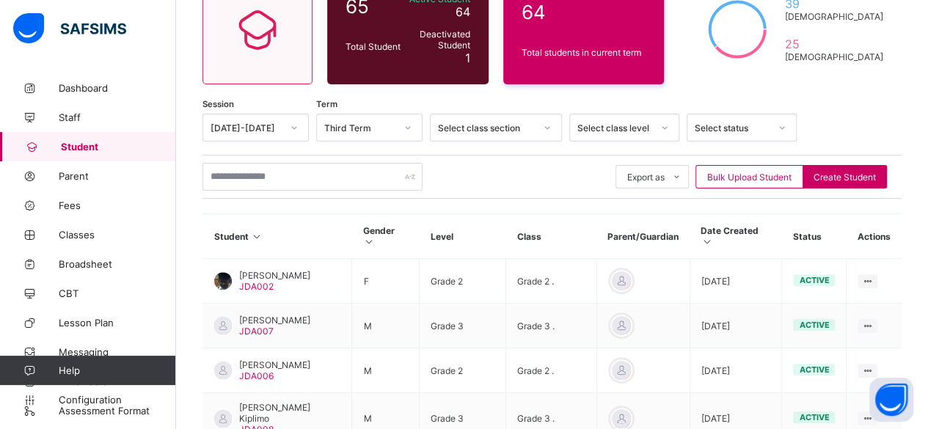
click at [618, 127] on div "Select class level" at bounding box center [614, 128] width 75 height 11
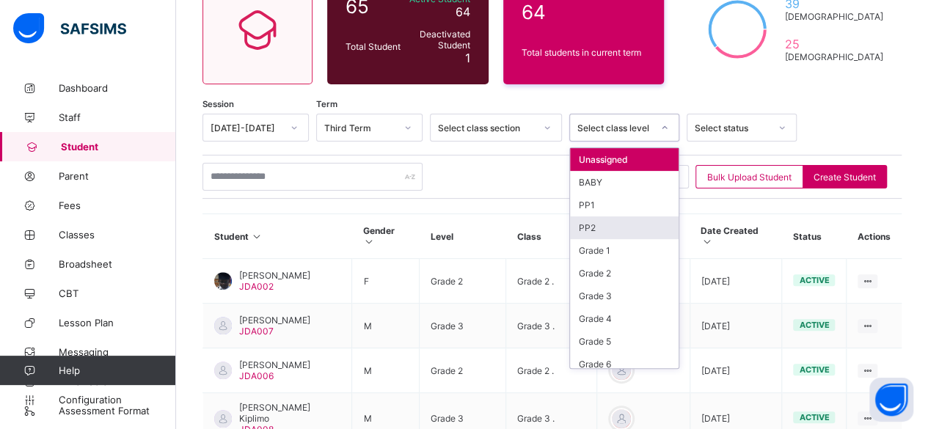
click at [609, 224] on div "PP2" at bounding box center [624, 227] width 109 height 23
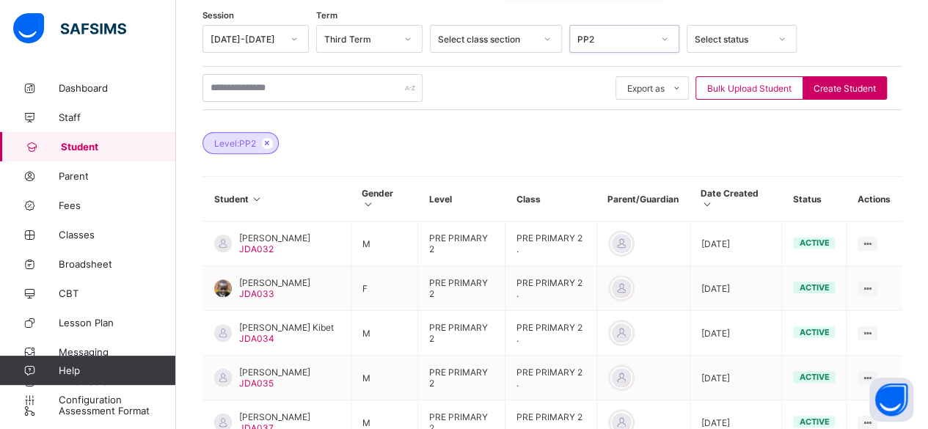
scroll to position [297, 0]
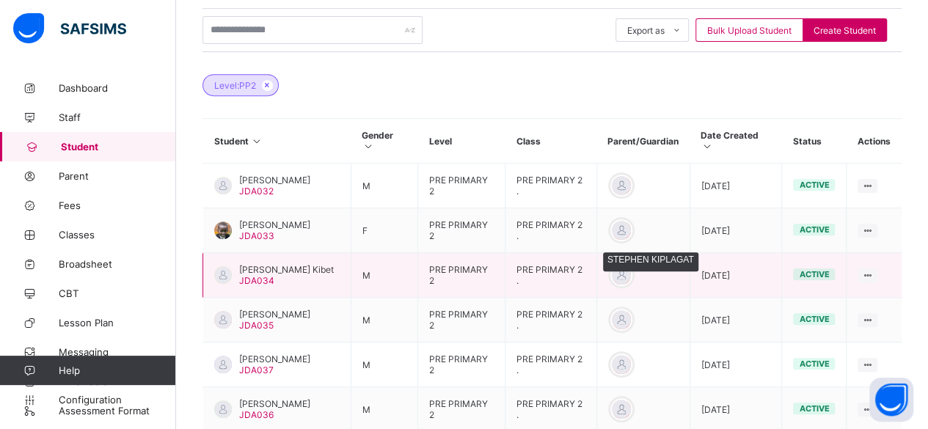
click at [633, 275] on div at bounding box center [622, 275] width 22 height 22
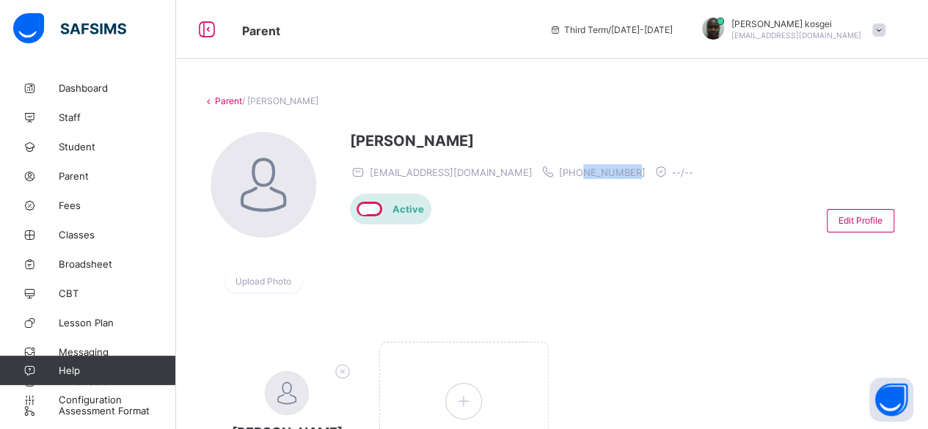
drag, startPoint x: 556, startPoint y: 175, endPoint x: 500, endPoint y: 173, distance: 55.8
click at [500, 173] on div "[EMAIL_ADDRESS][DOMAIN_NAME] [PHONE_NUMBER] --/--" at bounding box center [525, 171] width 351 height 15
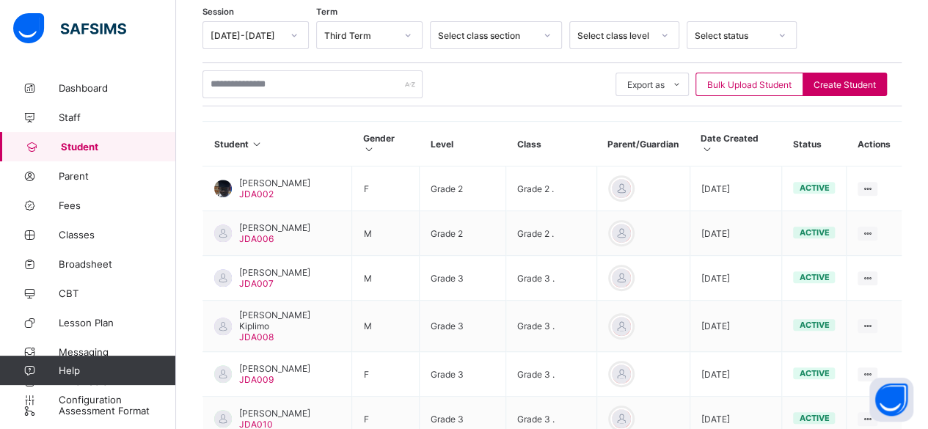
scroll to position [219, 0]
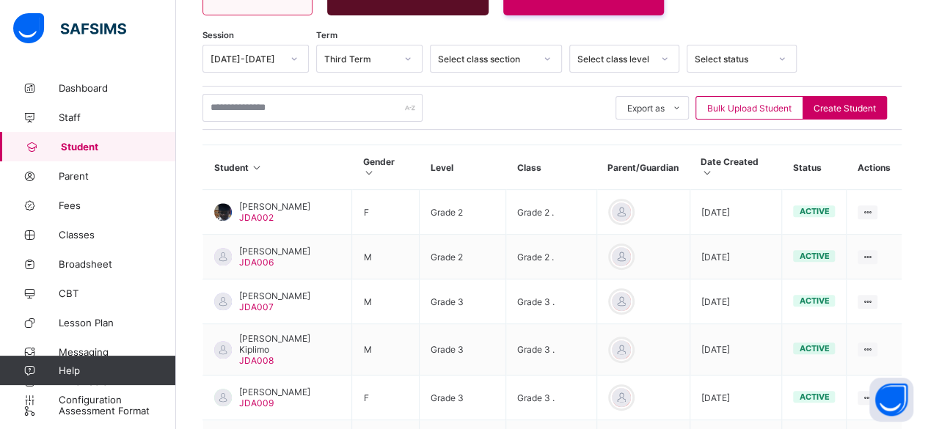
click at [644, 62] on div "Select class level" at bounding box center [614, 59] width 75 height 11
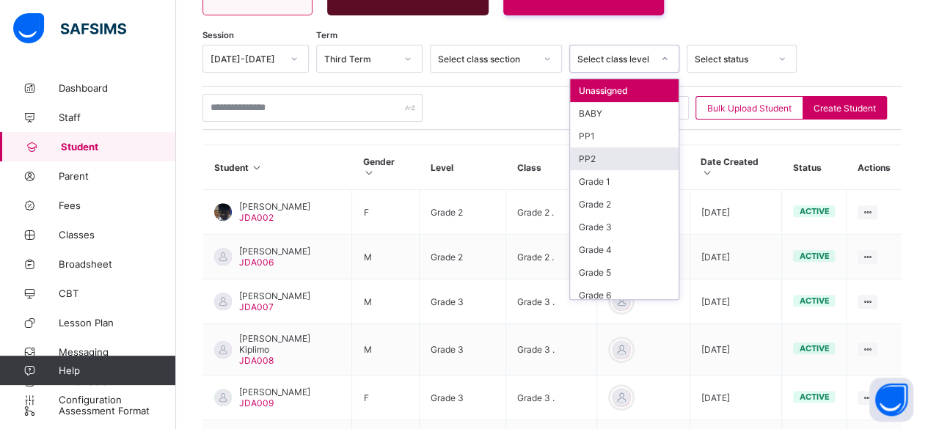
click at [608, 158] on div "PP2" at bounding box center [624, 158] width 109 height 23
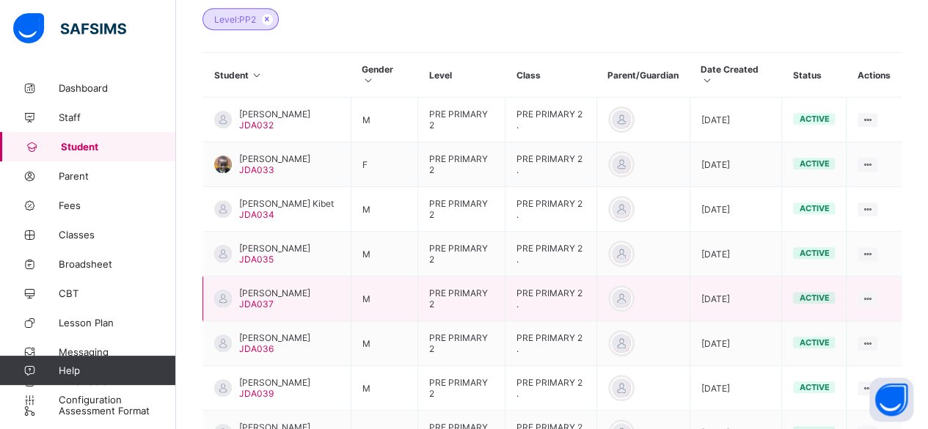
scroll to position [366, 0]
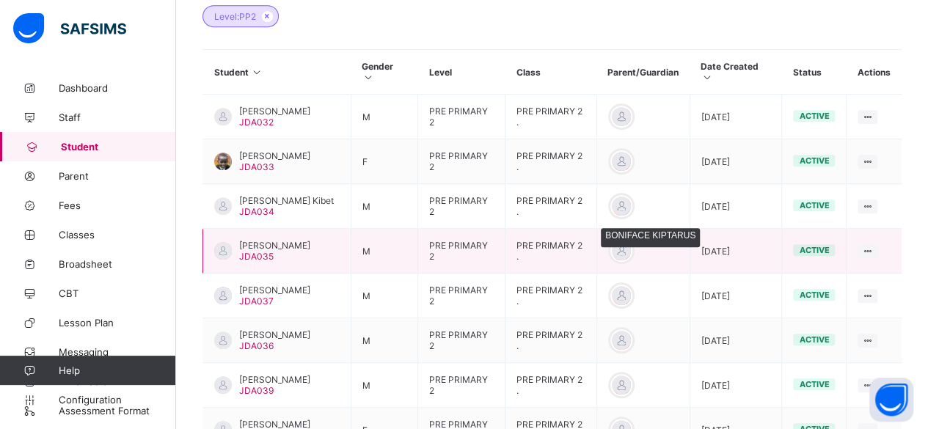
click at [633, 250] on div at bounding box center [622, 251] width 22 height 22
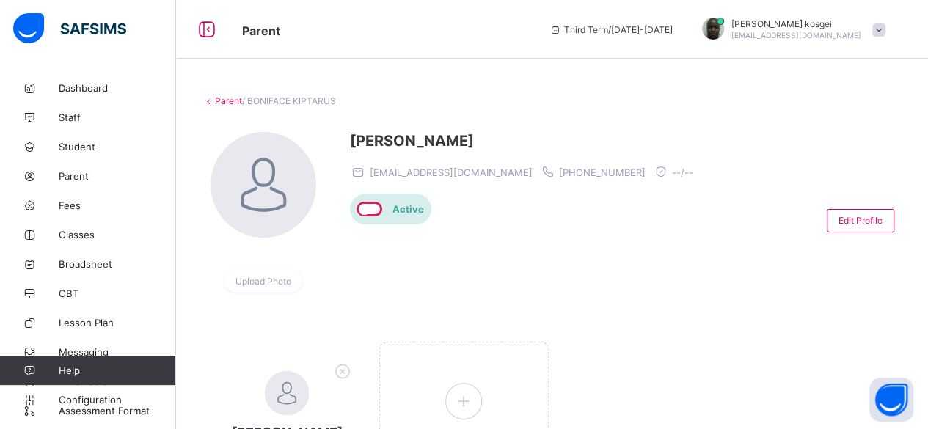
click at [559, 172] on span "[PHONE_NUMBER]" at bounding box center [602, 173] width 87 height 12
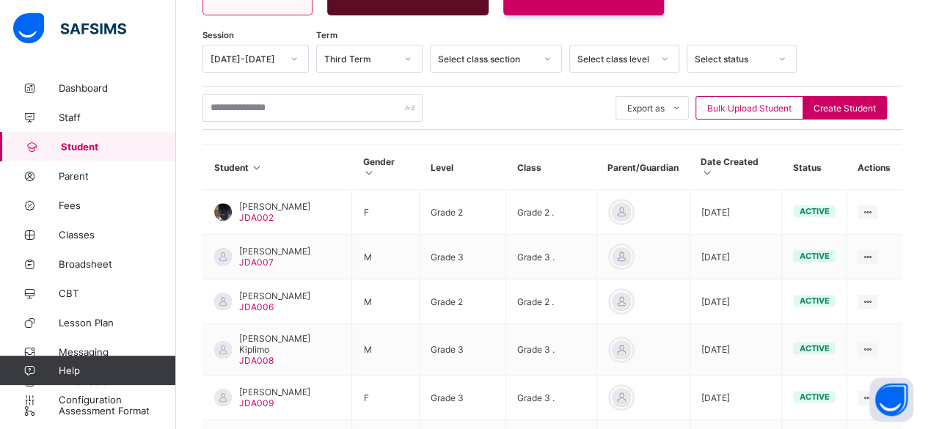
click at [633, 62] on div "Select class level" at bounding box center [614, 59] width 75 height 11
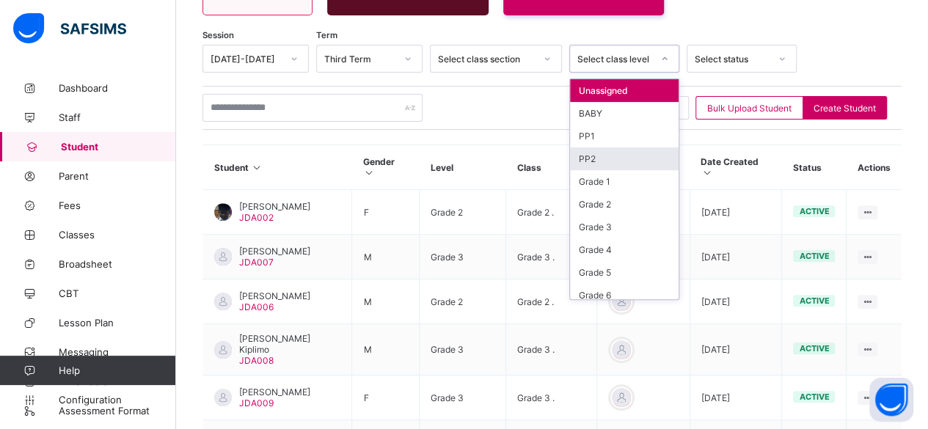
click at [602, 158] on div "PP2" at bounding box center [624, 158] width 109 height 23
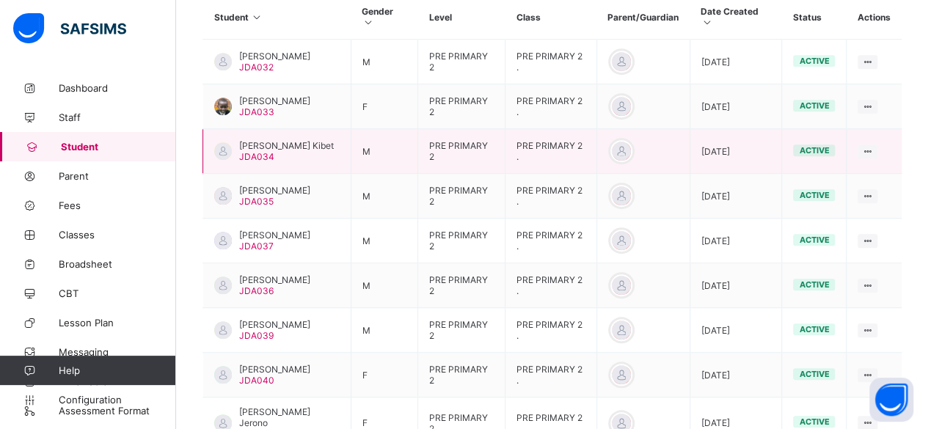
scroll to position [440, 0]
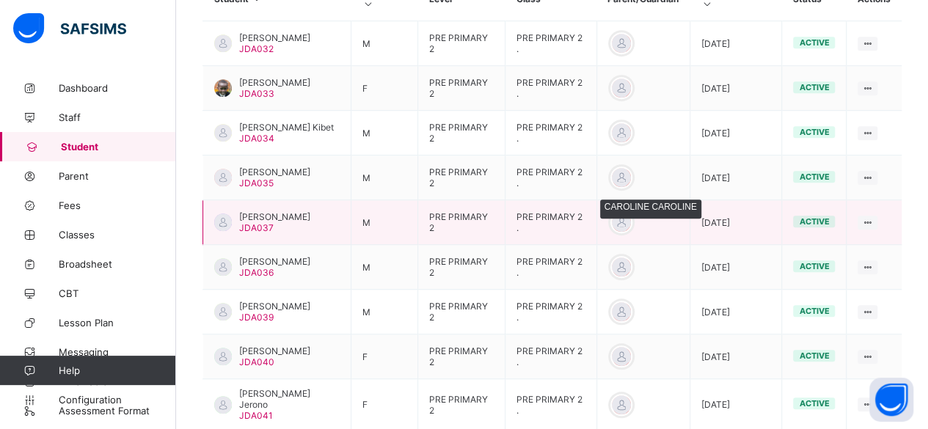
click at [633, 220] on div at bounding box center [622, 222] width 22 height 22
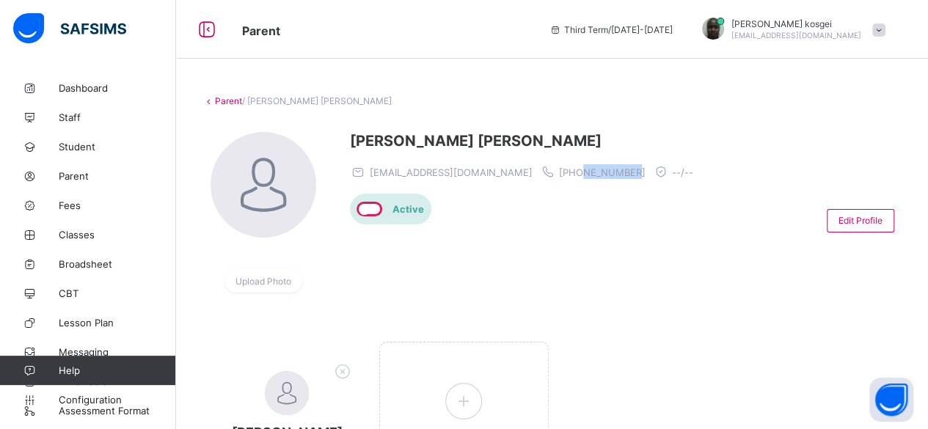
drag, startPoint x: 543, startPoint y: 172, endPoint x: 497, endPoint y: 172, distance: 45.5
click at [559, 172] on span "[PHONE_NUMBER]" at bounding box center [602, 173] width 87 height 12
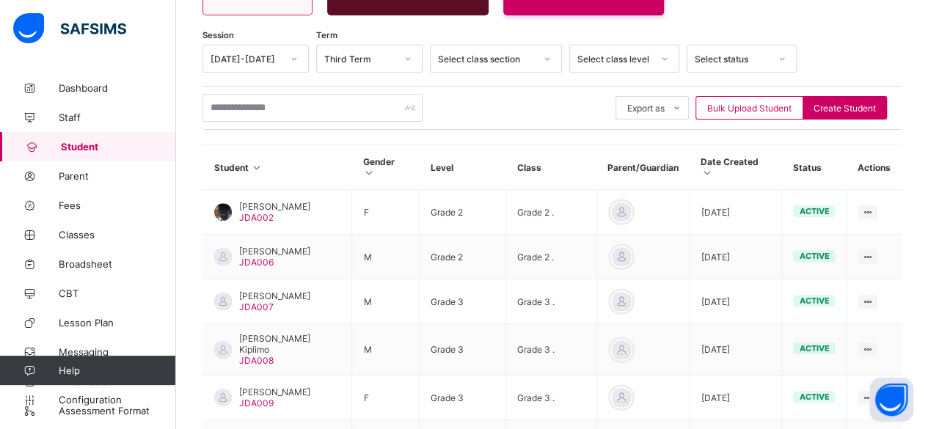
click at [616, 57] on div "Select class level" at bounding box center [614, 59] width 75 height 11
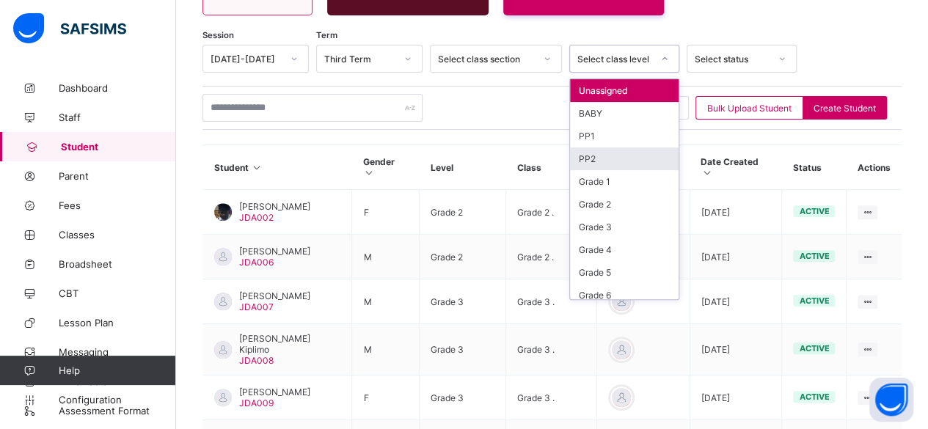
click at [621, 159] on div "PP2" at bounding box center [624, 158] width 109 height 23
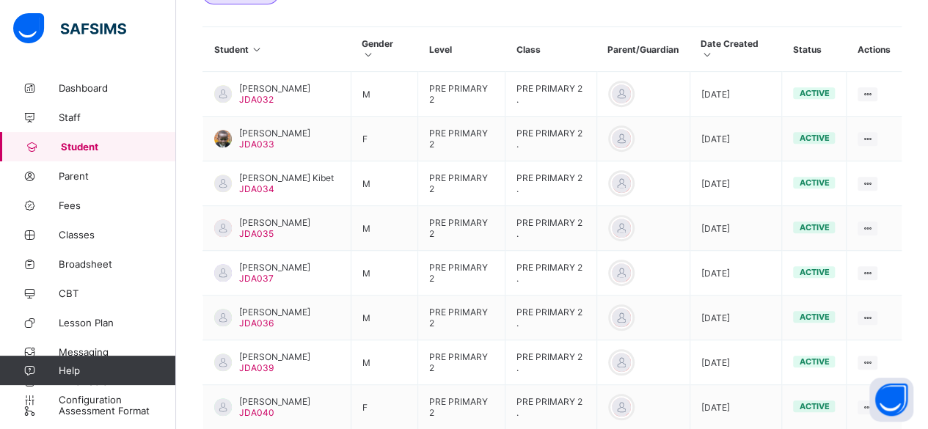
scroll to position [491, 0]
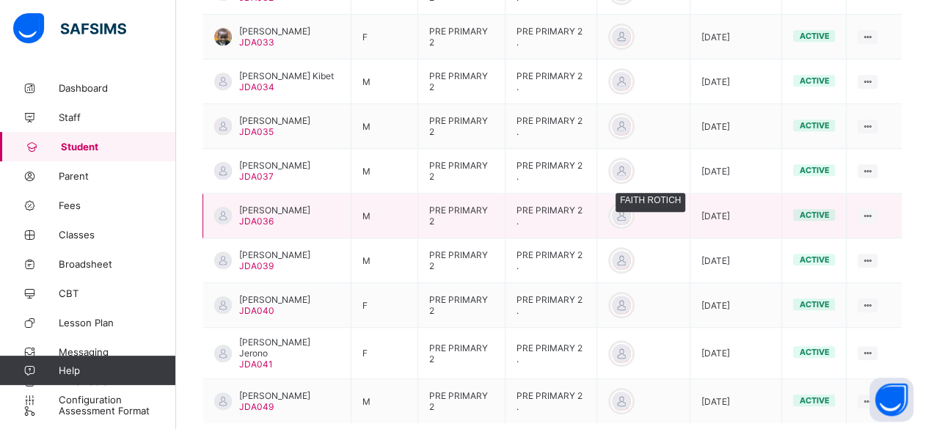
click at [633, 210] on div at bounding box center [622, 216] width 22 height 22
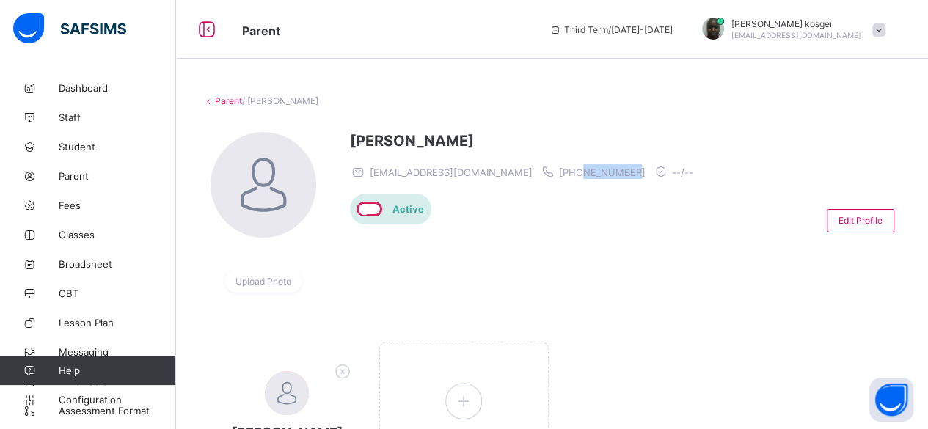
drag, startPoint x: 556, startPoint y: 175, endPoint x: 503, endPoint y: 175, distance: 53.6
click at [503, 175] on div "[EMAIL_ADDRESS][DOMAIN_NAME] [PHONE_NUMBER] --/--" at bounding box center [525, 171] width 351 height 15
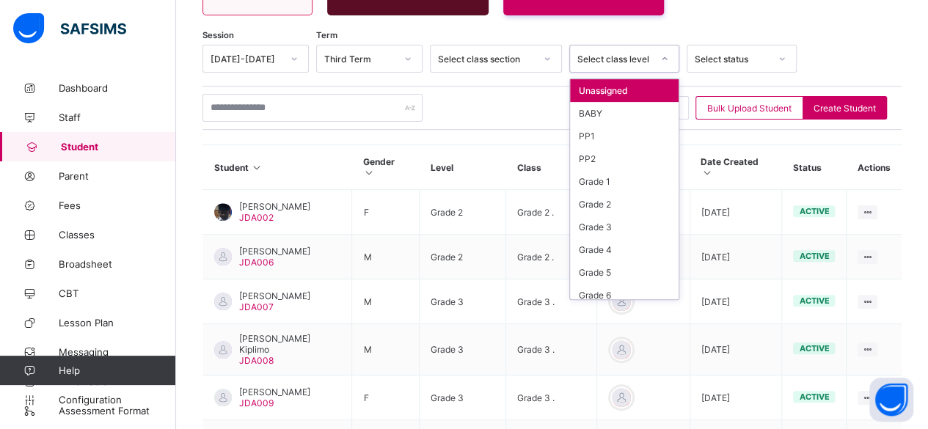
click at [613, 54] on div "Select class level" at bounding box center [614, 59] width 75 height 11
click at [615, 153] on div "PP2" at bounding box center [624, 158] width 109 height 23
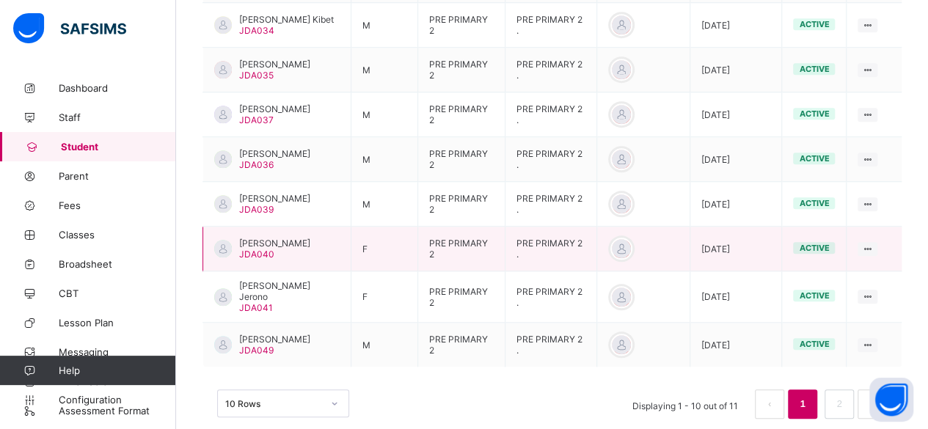
scroll to position [566, 0]
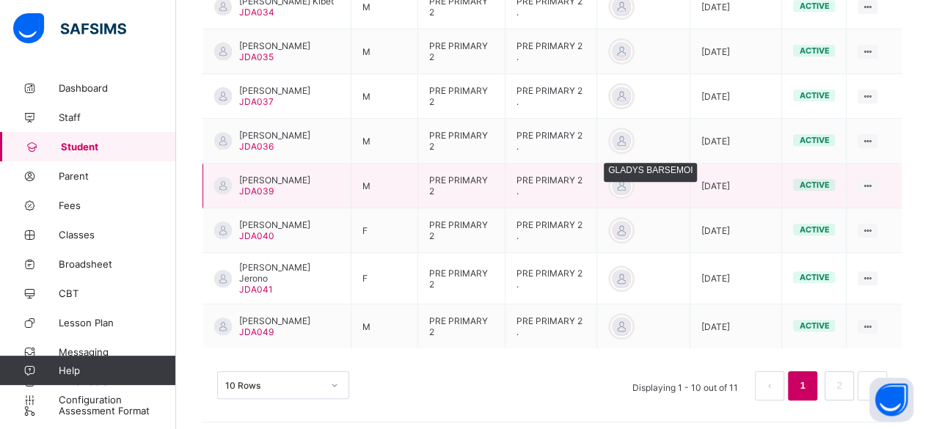
click at [627, 183] on div at bounding box center [622, 186] width 22 height 22
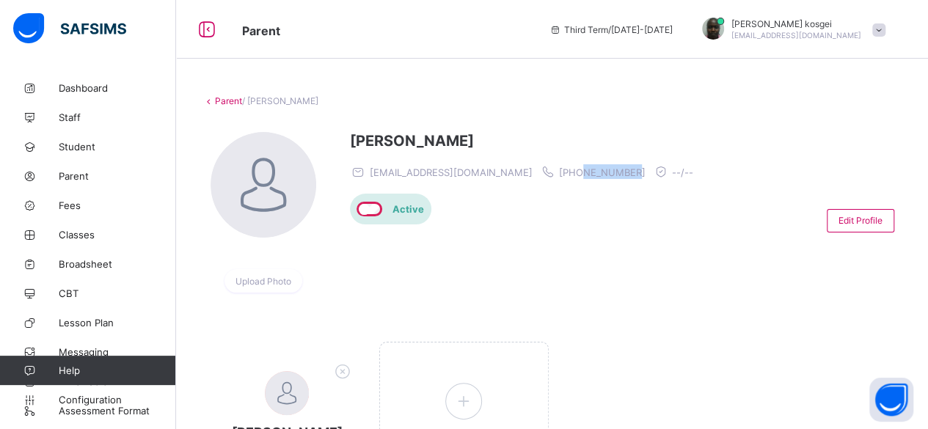
drag, startPoint x: 550, startPoint y: 173, endPoint x: 500, endPoint y: 175, distance: 49.9
click at [559, 175] on span "[PHONE_NUMBER]" at bounding box center [602, 173] width 87 height 12
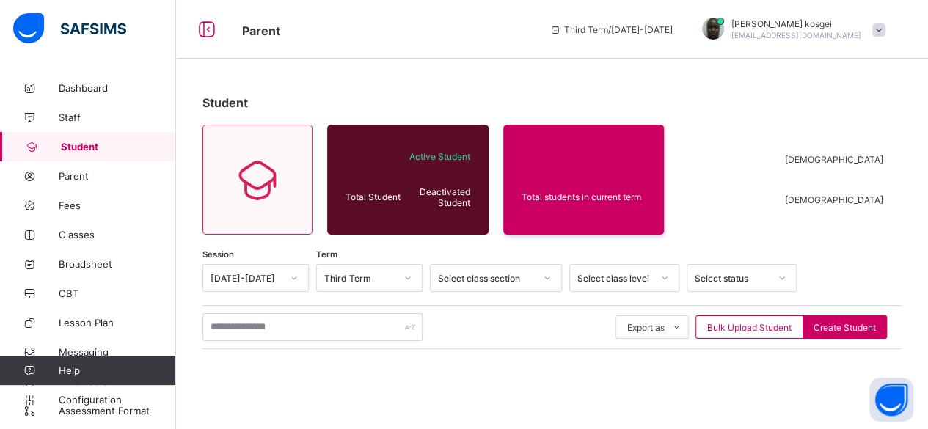
scroll to position [219, 0]
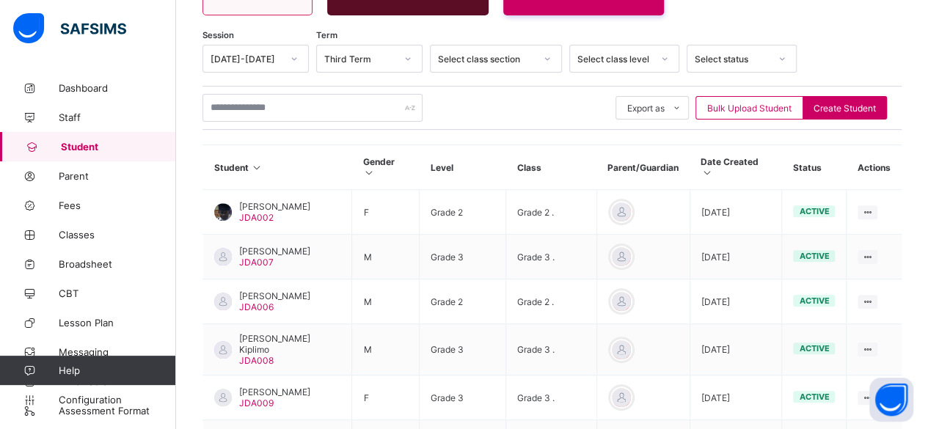
click at [644, 54] on div "Select class level" at bounding box center [614, 59] width 75 height 11
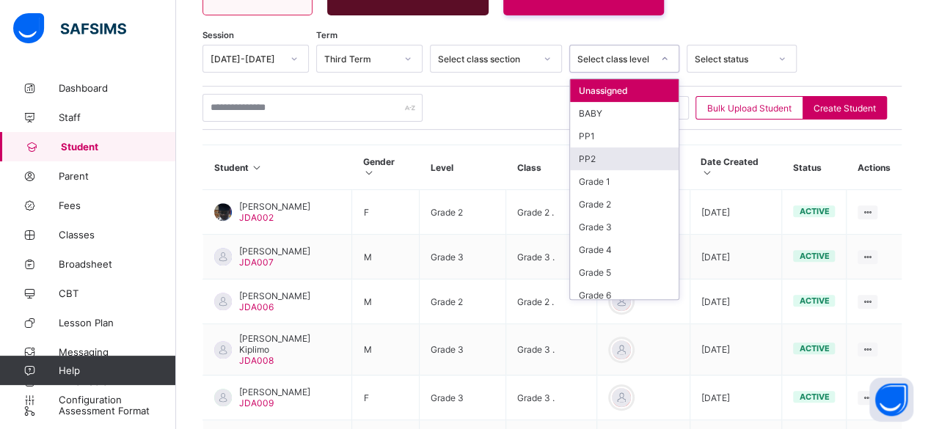
click at [616, 158] on div "PP2" at bounding box center [624, 158] width 109 height 23
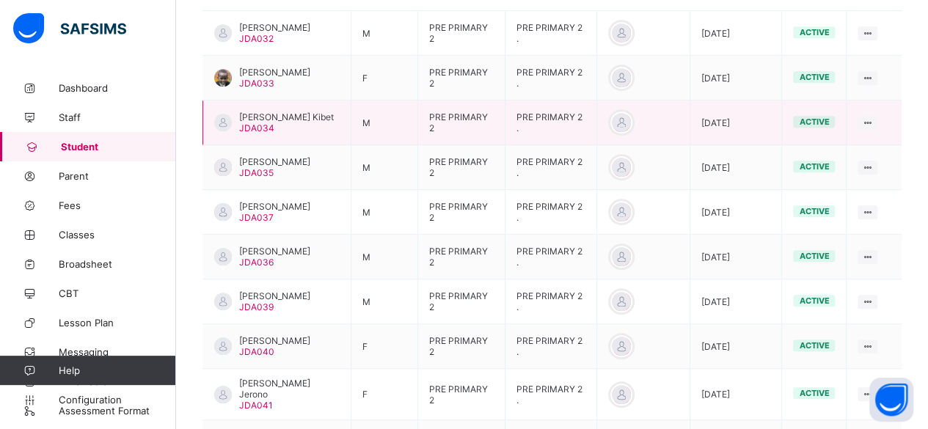
scroll to position [566, 0]
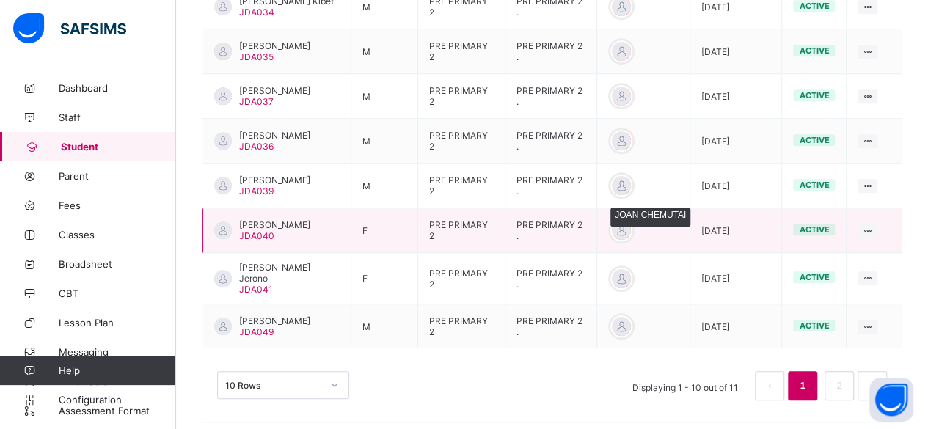
click at [632, 228] on div at bounding box center [622, 230] width 22 height 22
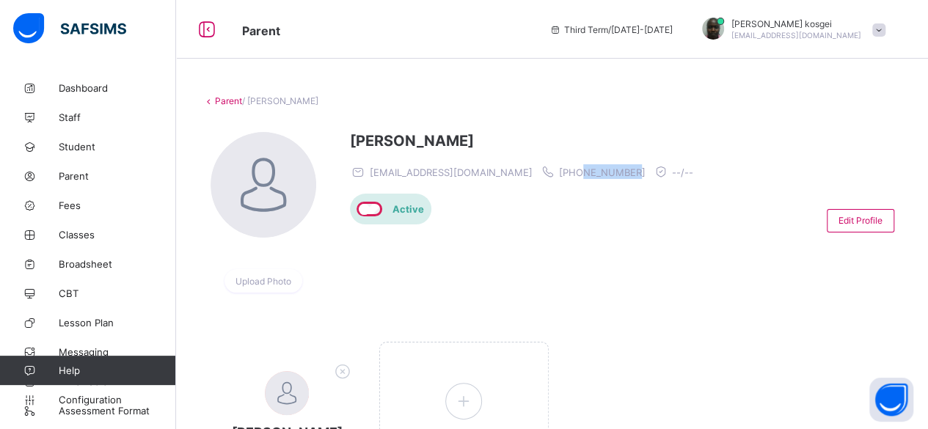
drag, startPoint x: 551, startPoint y: 171, endPoint x: 502, endPoint y: 175, distance: 49.3
click at [502, 175] on div "[EMAIL_ADDRESS][DOMAIN_NAME] [PHONE_NUMBER] --/--" at bounding box center [525, 171] width 351 height 15
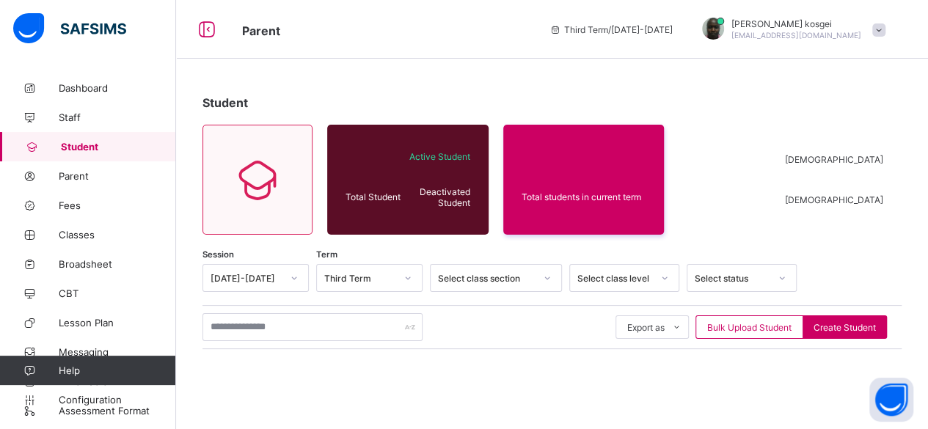
scroll to position [219, 0]
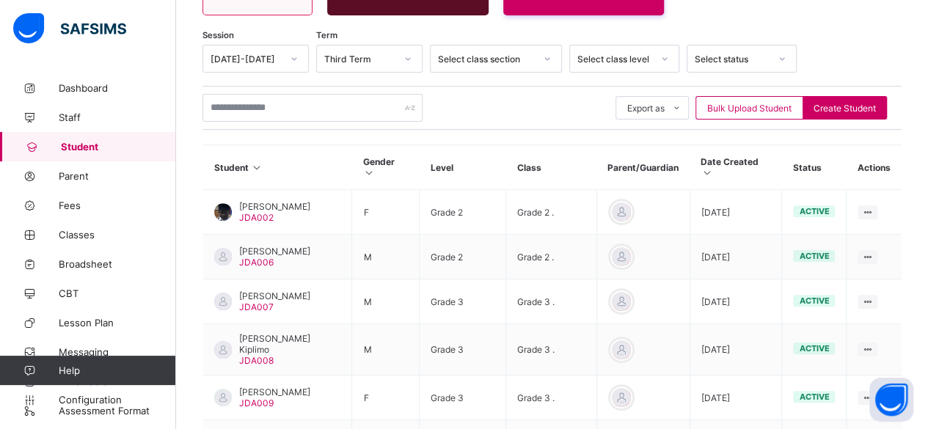
click at [621, 54] on div "Select class level" at bounding box center [614, 59] width 75 height 11
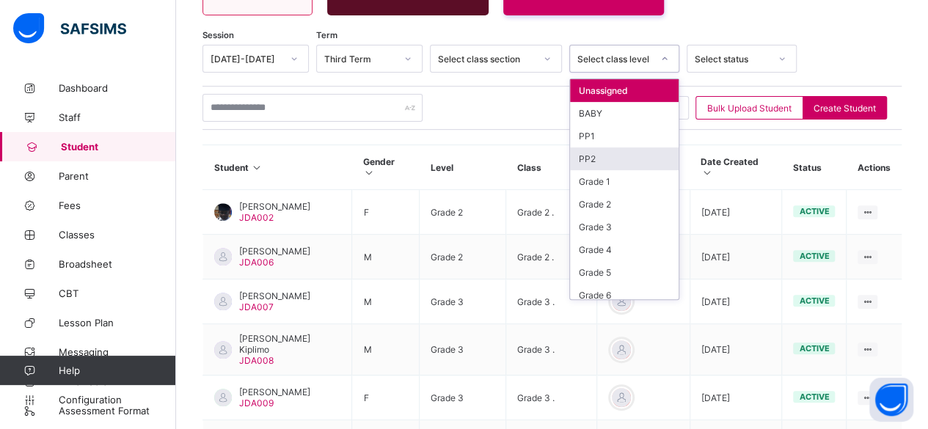
click at [613, 162] on div "PP2" at bounding box center [624, 158] width 109 height 23
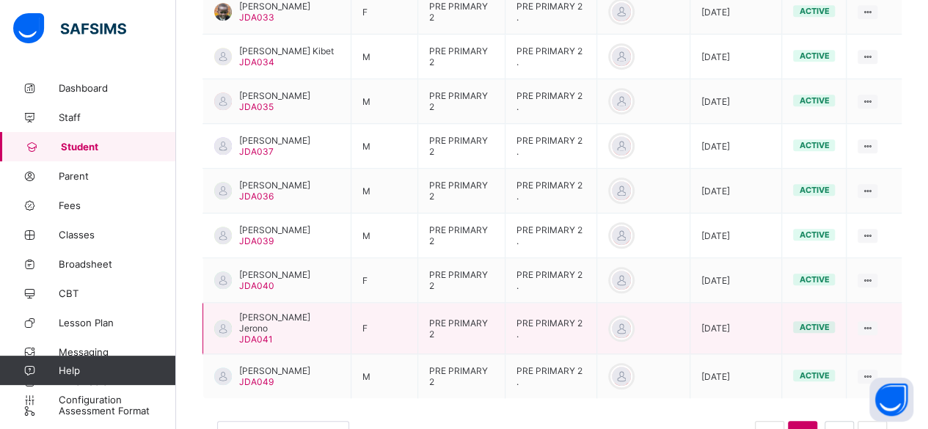
scroll to position [566, 0]
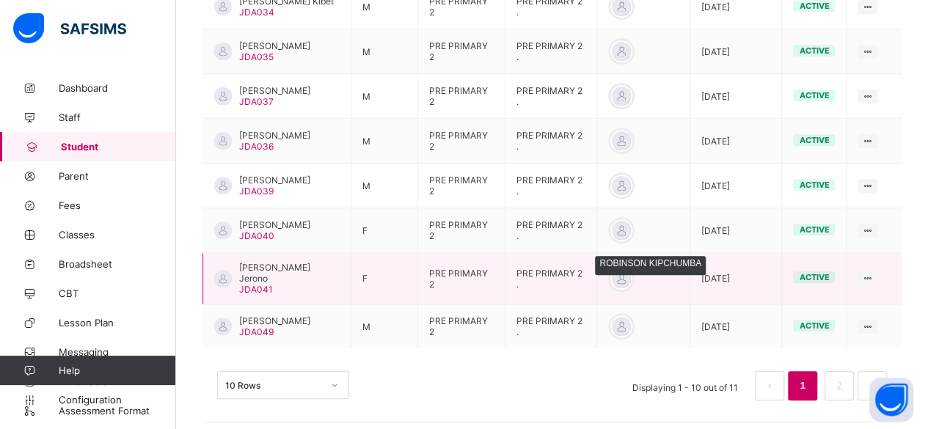
click at [633, 275] on div at bounding box center [622, 279] width 22 height 22
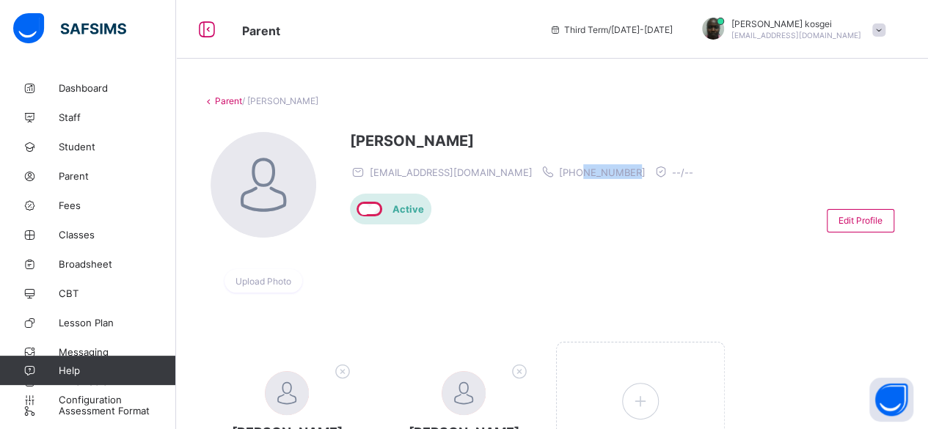
drag, startPoint x: 556, startPoint y: 168, endPoint x: 505, endPoint y: 173, distance: 51.6
click at [505, 173] on div "[EMAIL_ADDRESS][DOMAIN_NAME] [PHONE_NUMBER] --/--" at bounding box center [525, 171] width 351 height 15
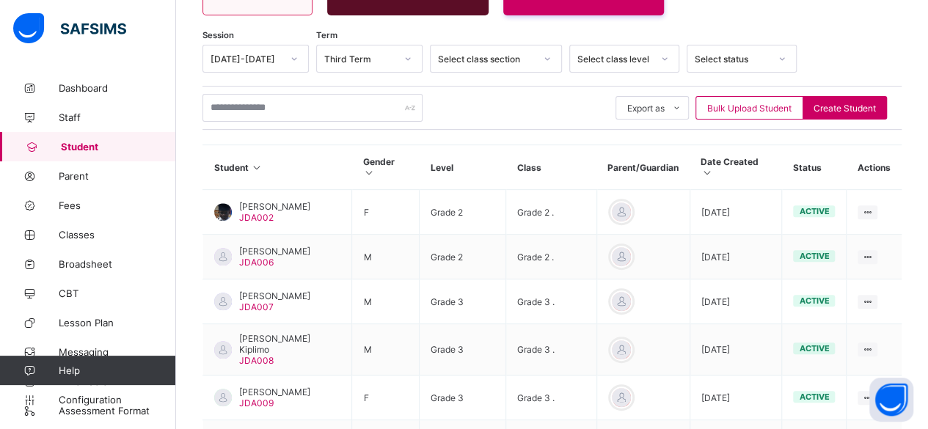
click at [647, 57] on div "Select class level" at bounding box center [614, 59] width 75 height 11
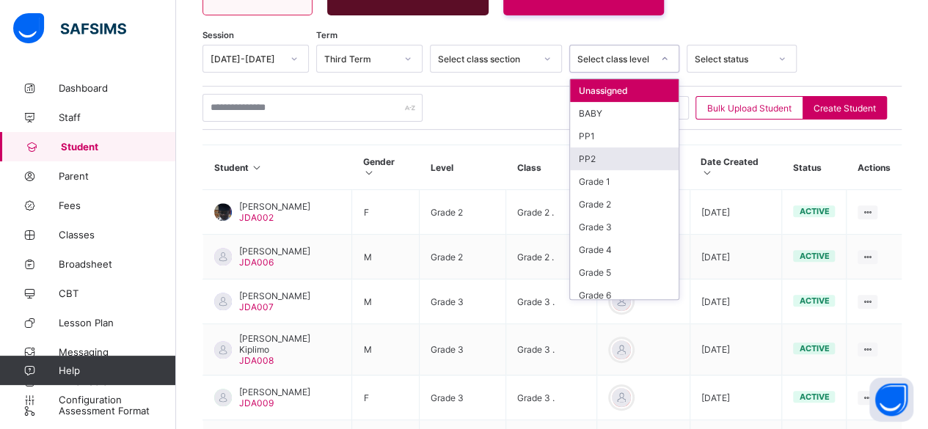
click at [634, 153] on div "PP2" at bounding box center [624, 158] width 109 height 23
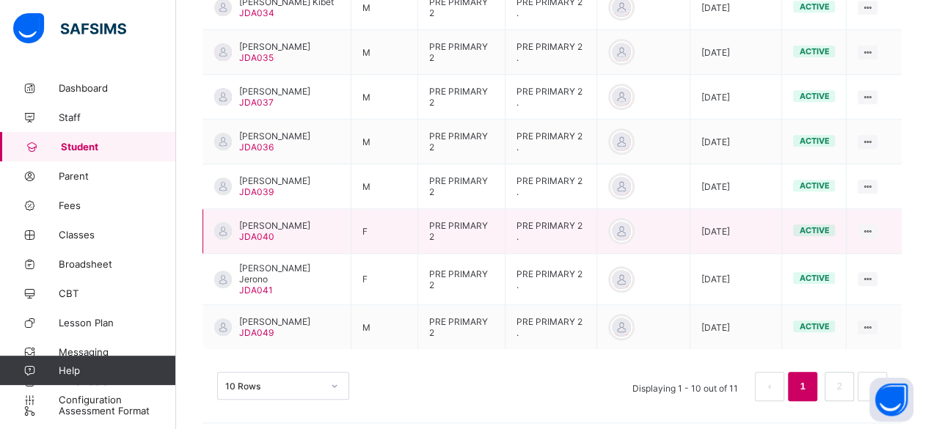
scroll to position [566, 0]
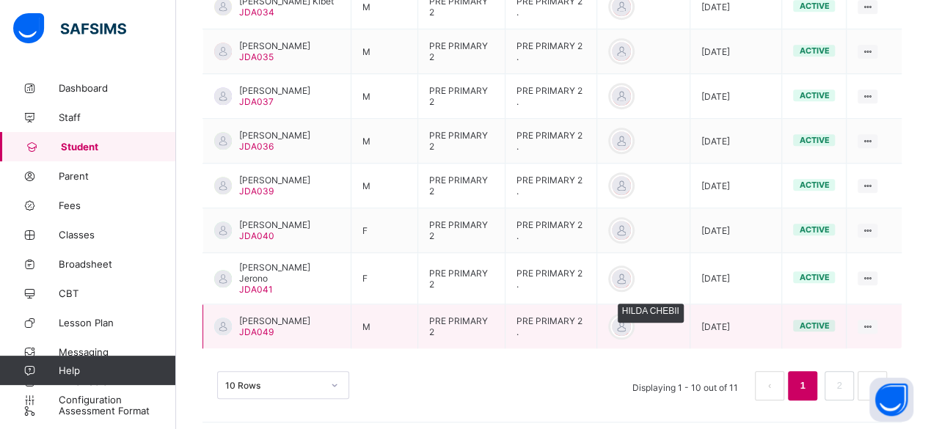
click at [627, 319] on div at bounding box center [622, 327] width 22 height 22
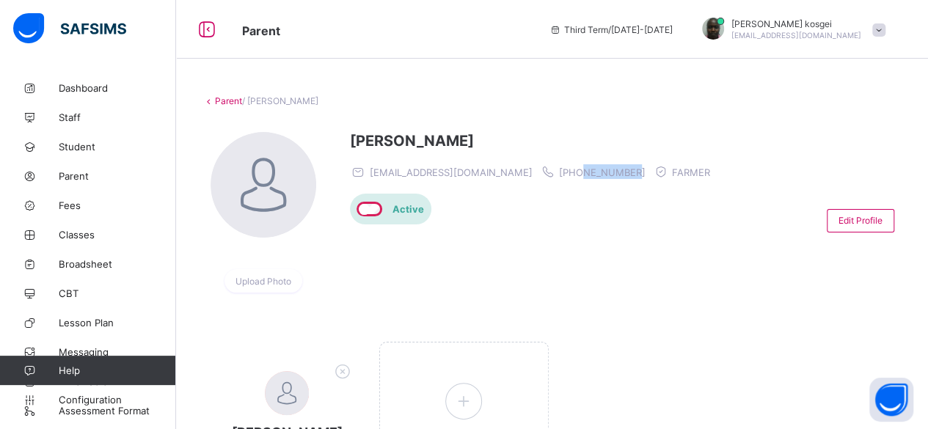
drag, startPoint x: 553, startPoint y: 173, endPoint x: 505, endPoint y: 174, distance: 47.7
click at [559, 174] on span "[PHONE_NUMBER]" at bounding box center [602, 173] width 87 height 12
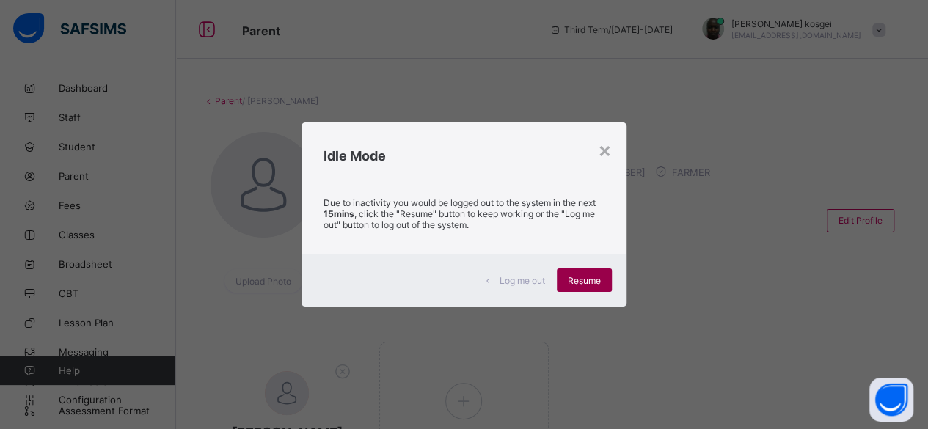
click at [596, 288] on div "Resume" at bounding box center [584, 280] width 55 height 23
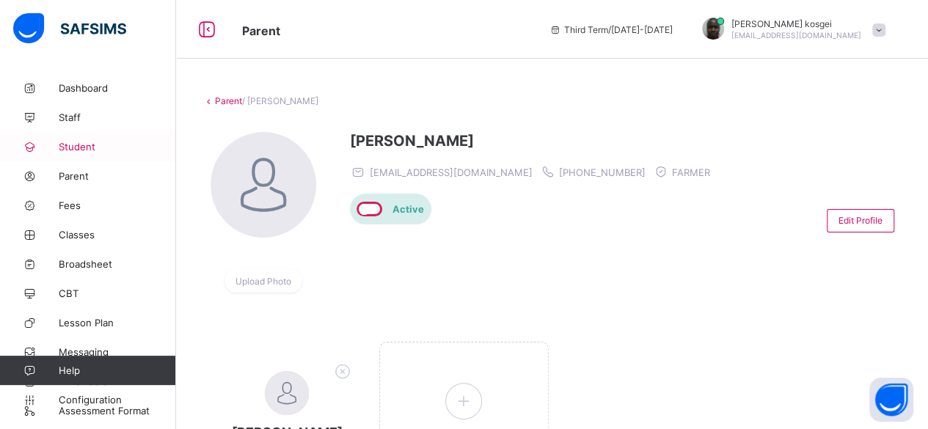
click at [84, 148] on span "Student" at bounding box center [117, 147] width 117 height 12
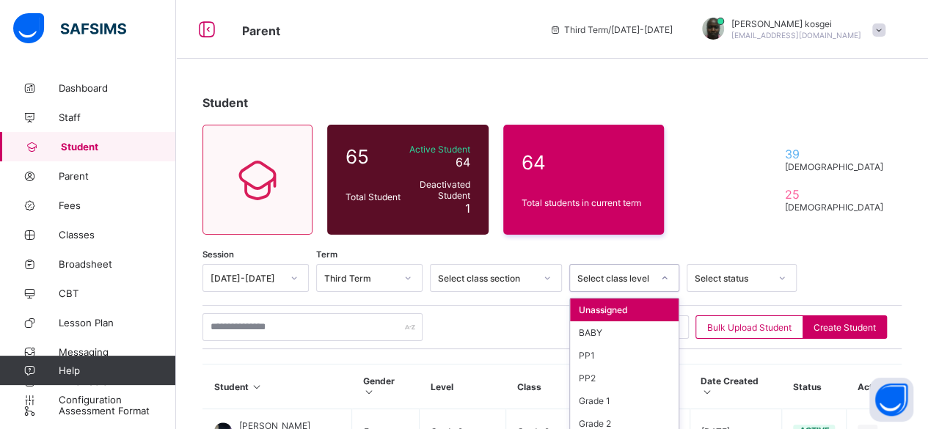
click at [661, 277] on icon at bounding box center [664, 278] width 9 height 15
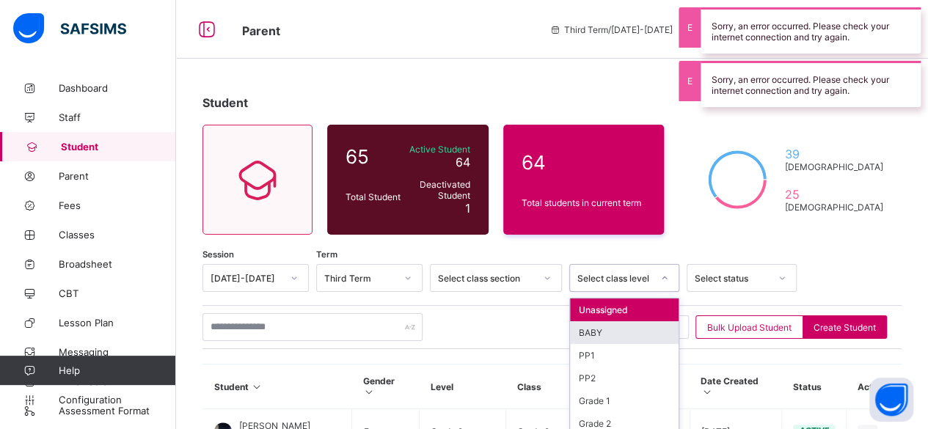
click at [613, 329] on div "BABY" at bounding box center [624, 332] width 109 height 23
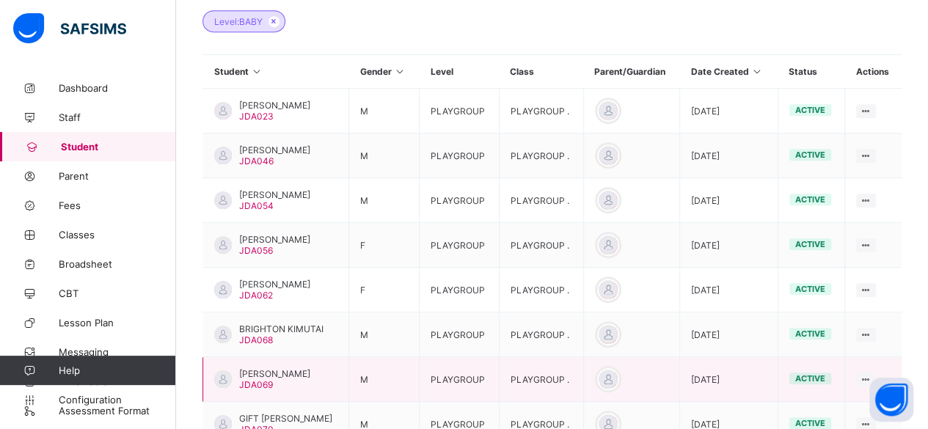
scroll to position [367, 0]
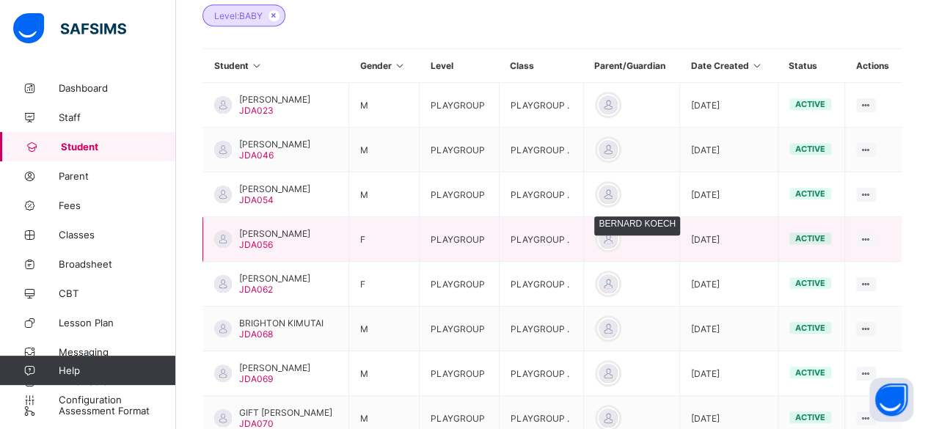
click at [619, 239] on div at bounding box center [608, 239] width 22 height 22
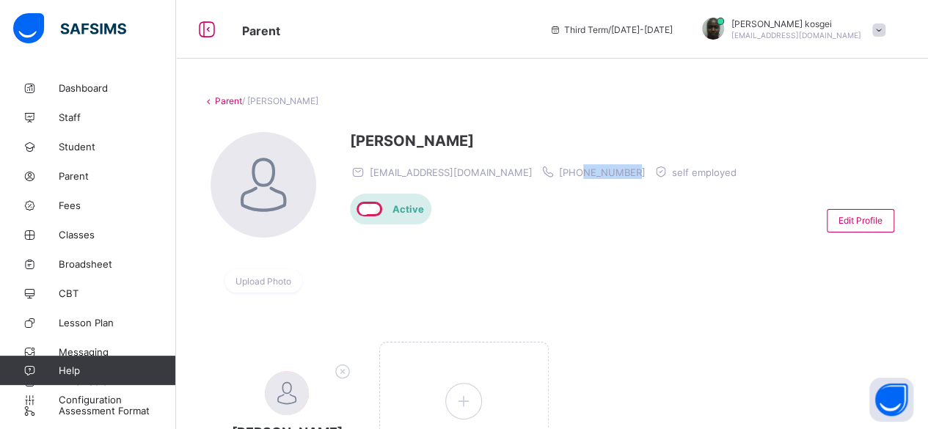
drag, startPoint x: 539, startPoint y: 172, endPoint x: 486, endPoint y: 172, distance: 52.8
click at [486, 172] on div "[EMAIL_ADDRESS][DOMAIN_NAME] [PHONE_NUMBER] self employed" at bounding box center [547, 171] width 394 height 15
click at [84, 147] on span "Student" at bounding box center [117, 147] width 117 height 12
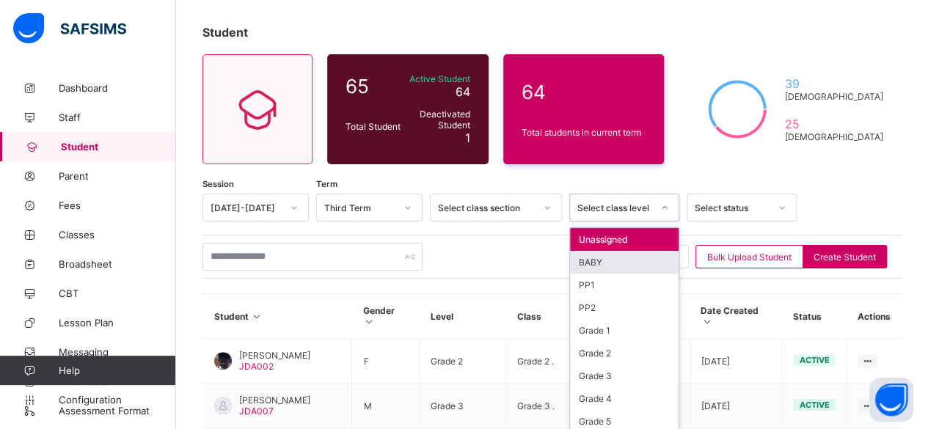
click at [645, 222] on div "option BABY focused, 2 of 10. 10 results available. Use Up and Down to choose o…" at bounding box center [624, 208] width 110 height 28
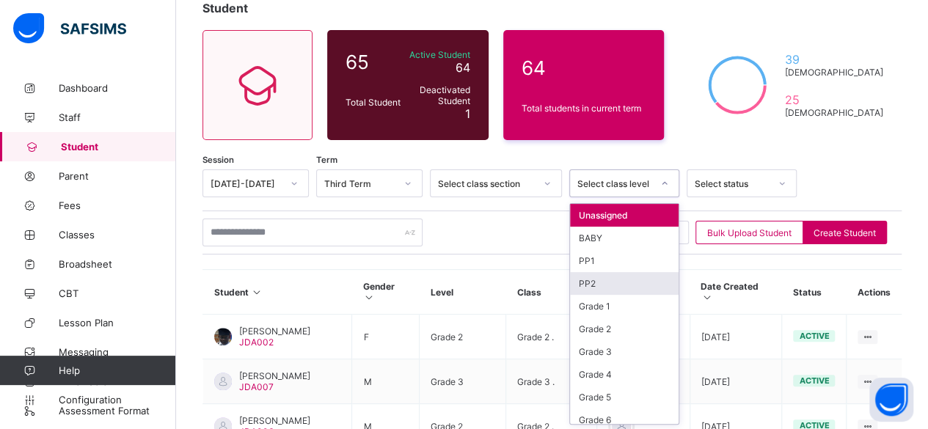
scroll to position [95, 0]
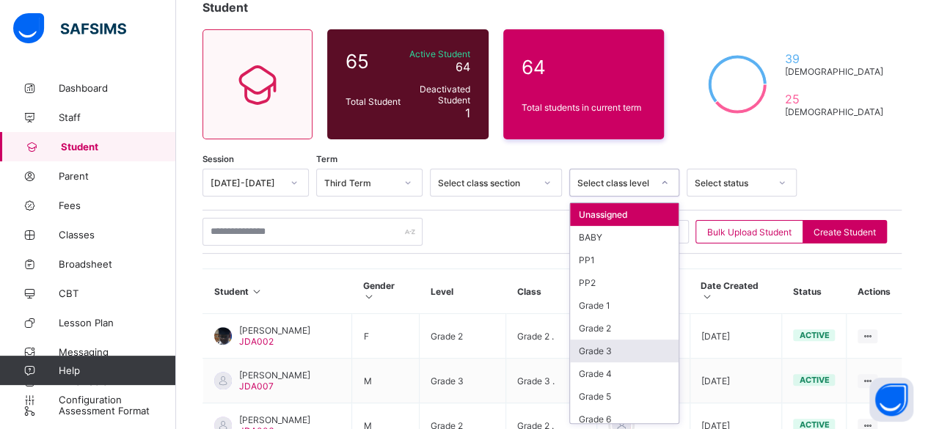
click at [601, 341] on div "Grade 3" at bounding box center [624, 351] width 109 height 23
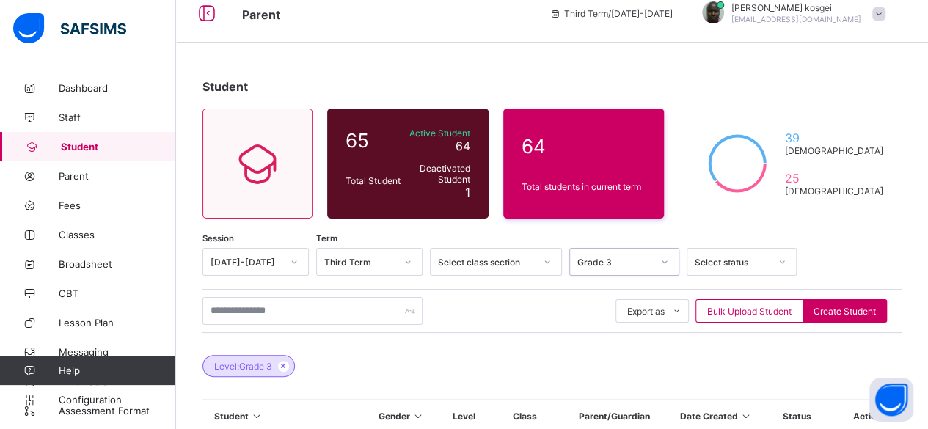
scroll to position [0, 0]
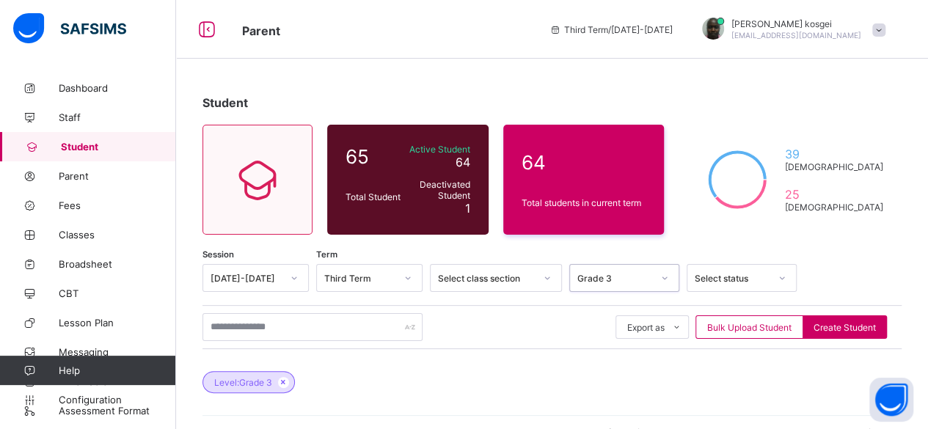
click at [668, 272] on div "option Grade 3, selected. 0 results available. Select is focused ,type to refin…" at bounding box center [624, 278] width 110 height 28
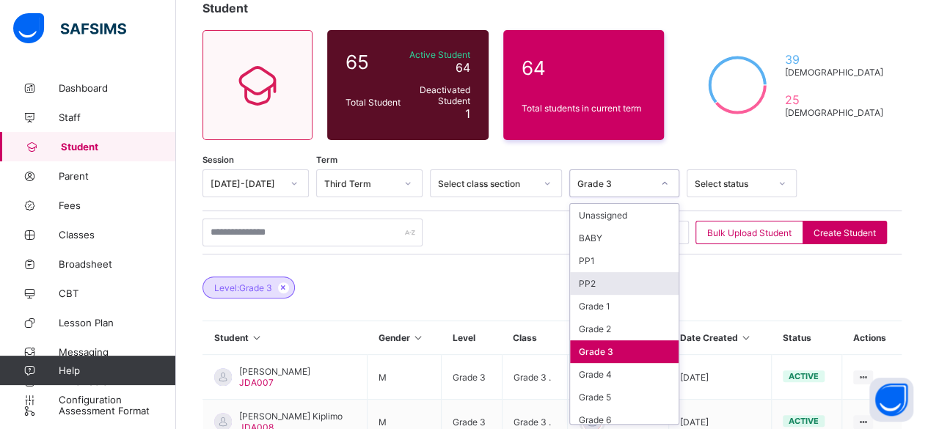
scroll to position [95, 0]
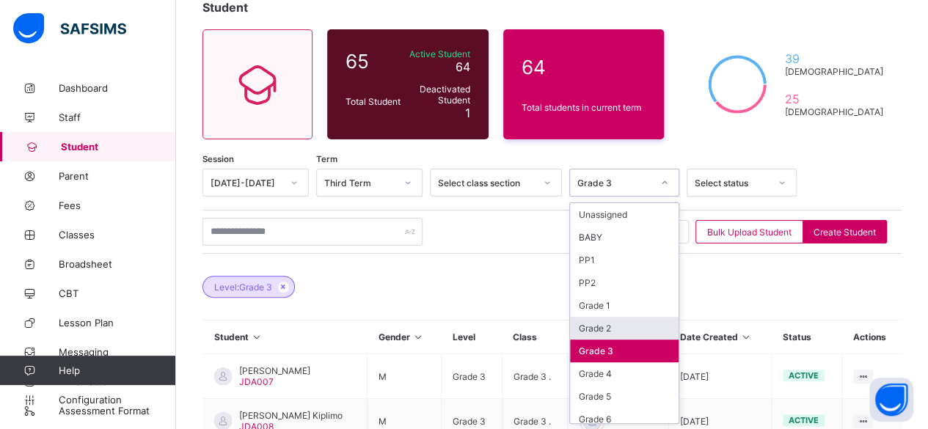
click at [622, 318] on div "Grade 2" at bounding box center [624, 328] width 109 height 23
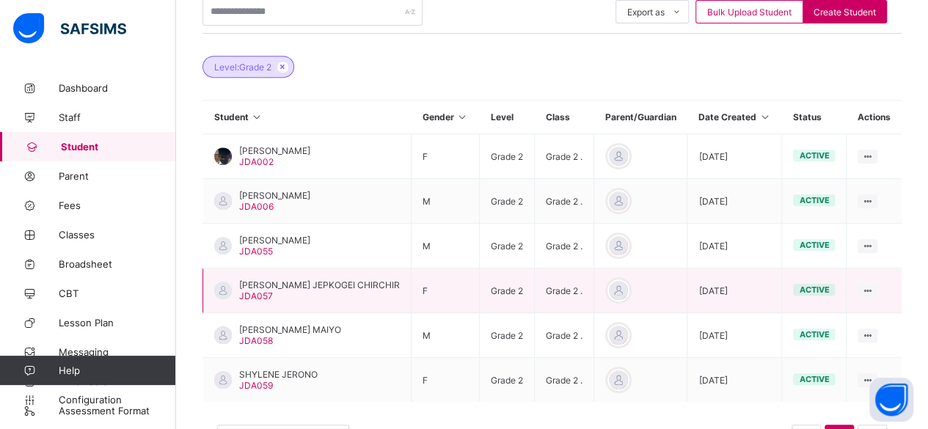
scroll to position [373, 0]
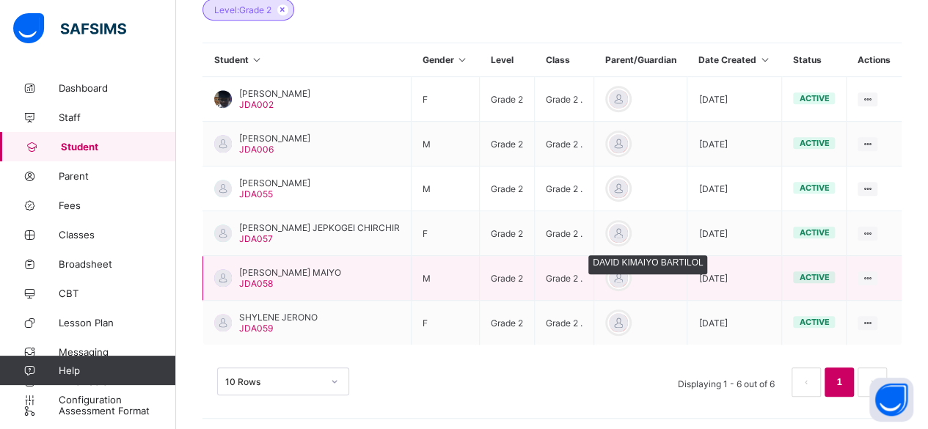
click at [612, 277] on div at bounding box center [619, 278] width 22 height 22
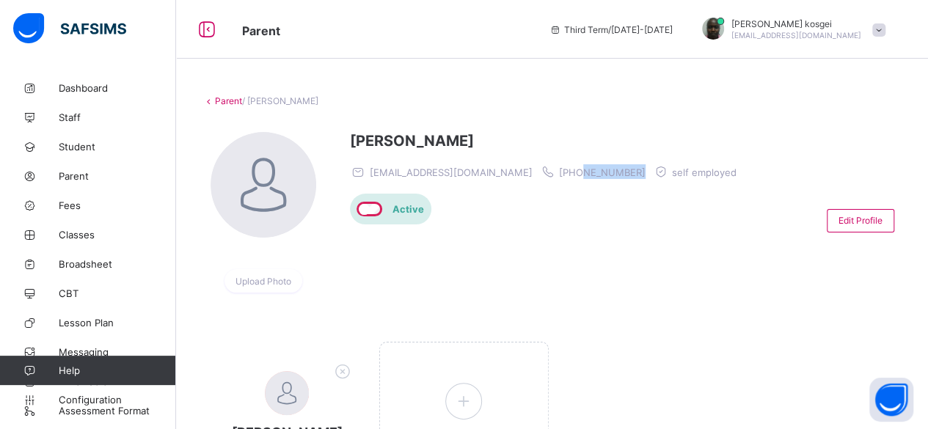
drag, startPoint x: 536, startPoint y: 173, endPoint x: 484, endPoint y: 172, distance: 52.1
click at [484, 172] on div "[EMAIL_ADDRESS][DOMAIN_NAME] [PHONE_NUMBER] self employed" at bounding box center [547, 171] width 394 height 15
click at [84, 152] on span "Student" at bounding box center [117, 147] width 117 height 12
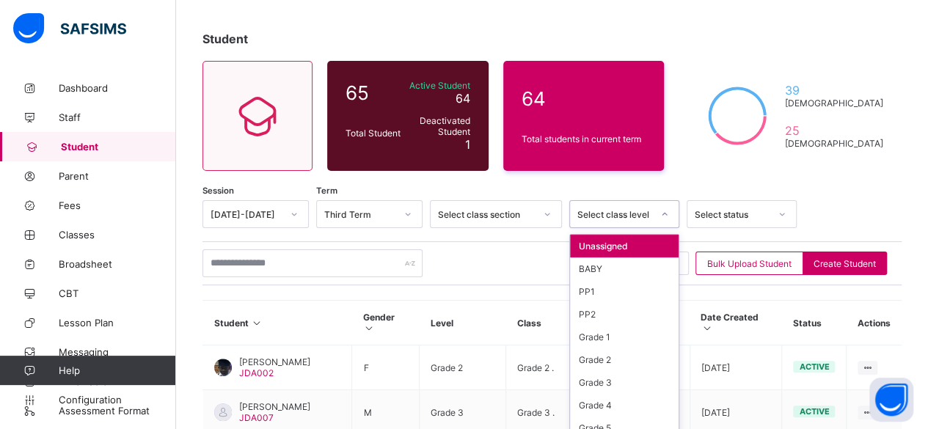
click at [657, 228] on div "option Unassigned focused, 1 of 10. 10 results available. Use Up and Down to ch…" at bounding box center [624, 214] width 110 height 28
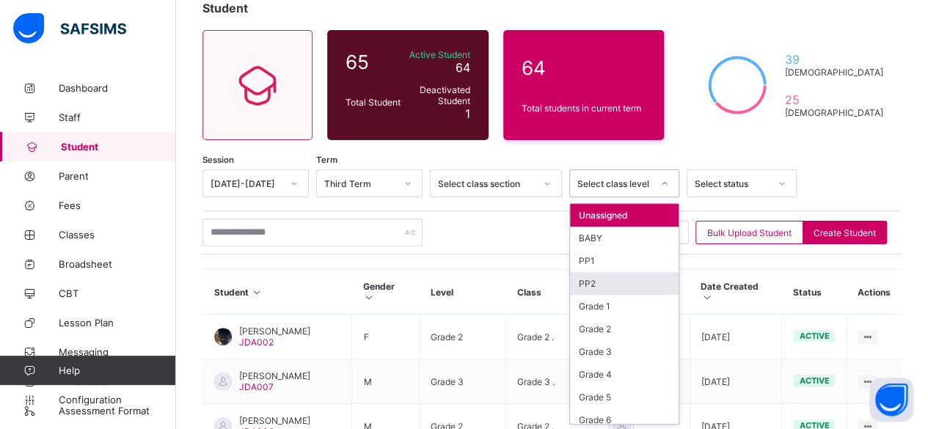
scroll to position [95, 0]
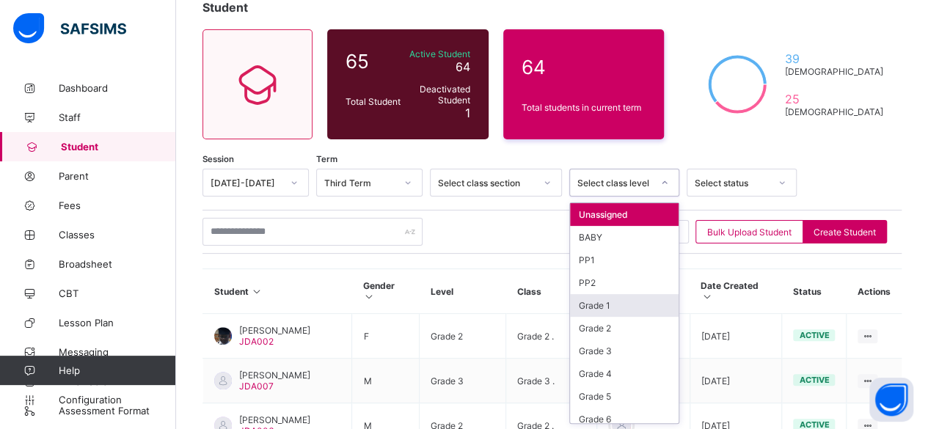
click at [602, 307] on div "Grade 1" at bounding box center [624, 305] width 109 height 23
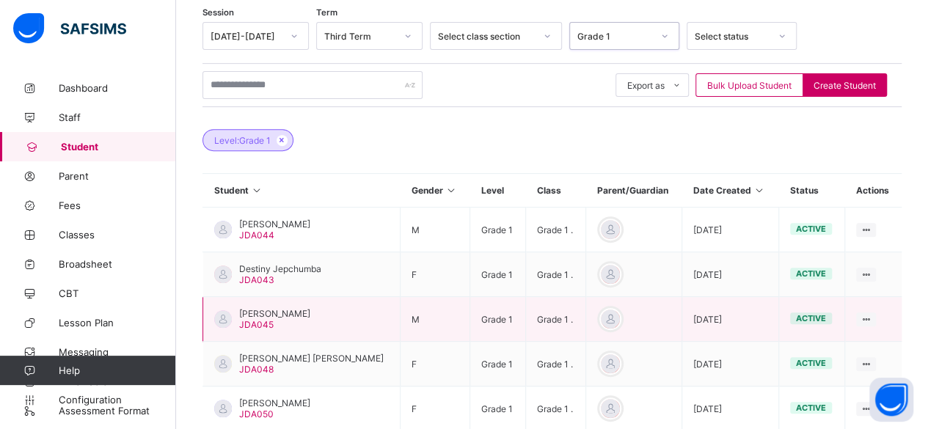
scroll to position [316, 0]
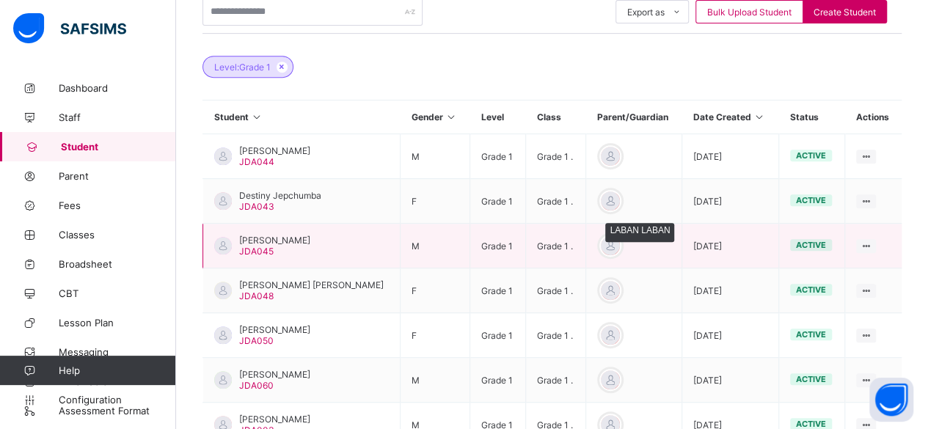
click at [611, 244] on div at bounding box center [610, 246] width 22 height 22
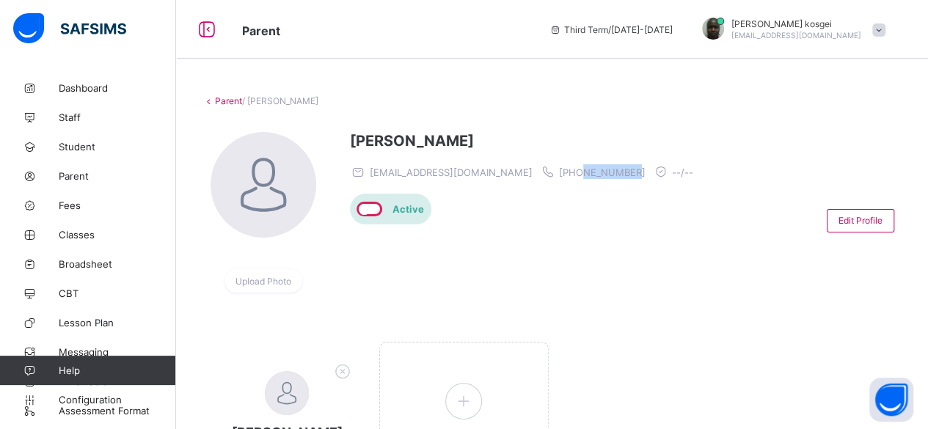
drag, startPoint x: 555, startPoint y: 174, endPoint x: 503, endPoint y: 175, distance: 52.1
click at [503, 175] on div "[EMAIL_ADDRESS][DOMAIN_NAME] [PHONE_NUMBER] --/--" at bounding box center [525, 171] width 351 height 15
click at [218, 101] on link "Parent" at bounding box center [228, 100] width 27 height 11
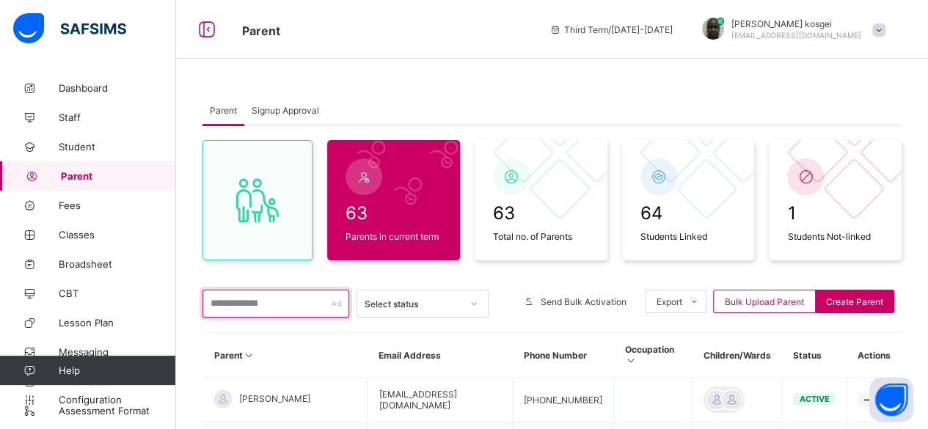
click at [263, 305] on input "text" at bounding box center [276, 304] width 147 height 28
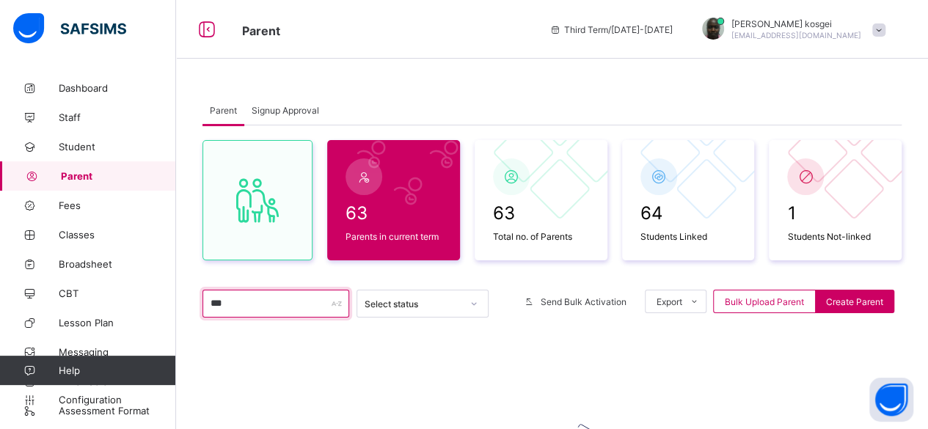
scroll to position [147, 0]
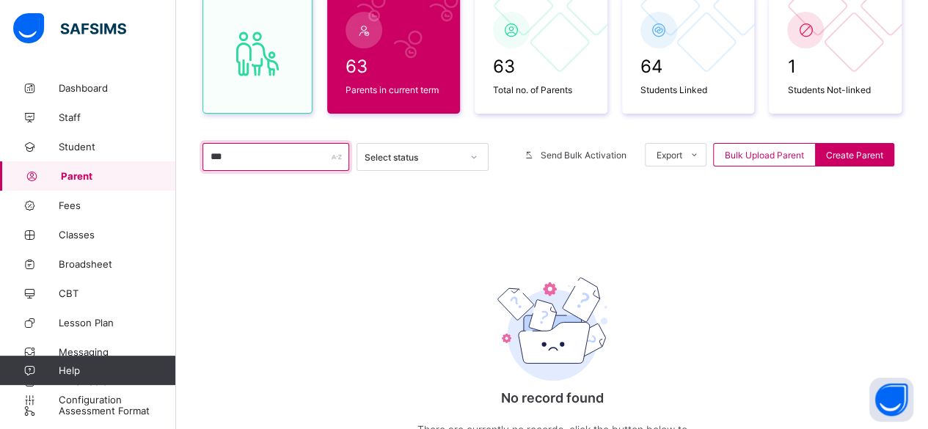
type input "***"
